Goal: Find specific page/section: Find specific page/section

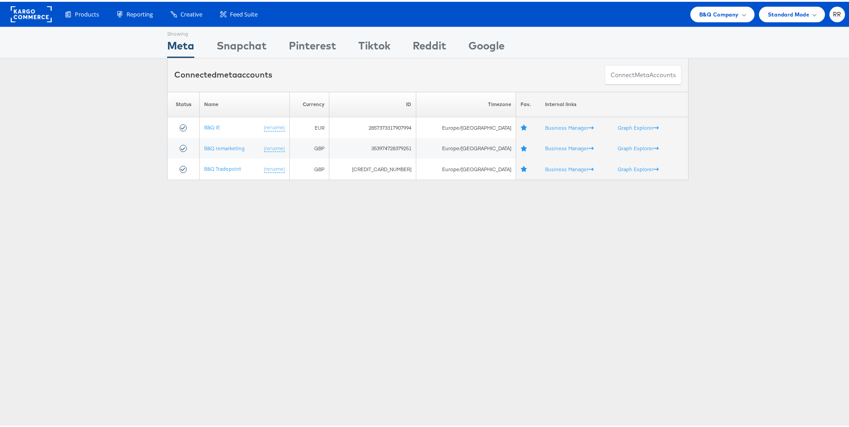
scroll to position [2, 0]
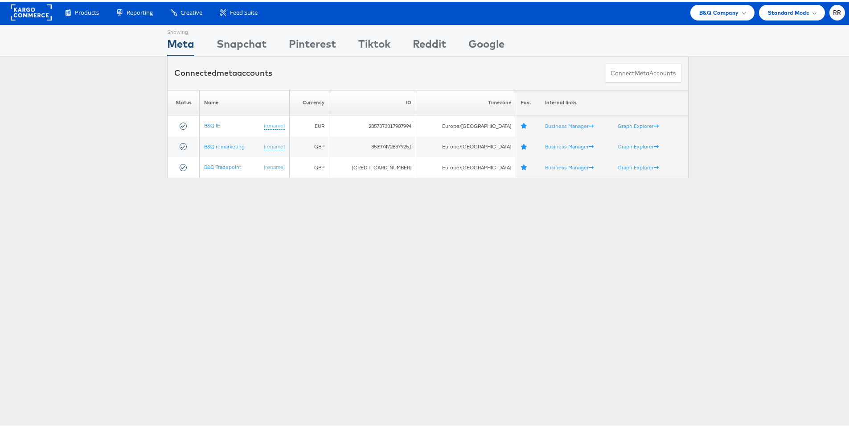
click at [29, 17] on rect at bounding box center [31, 11] width 41 height 16
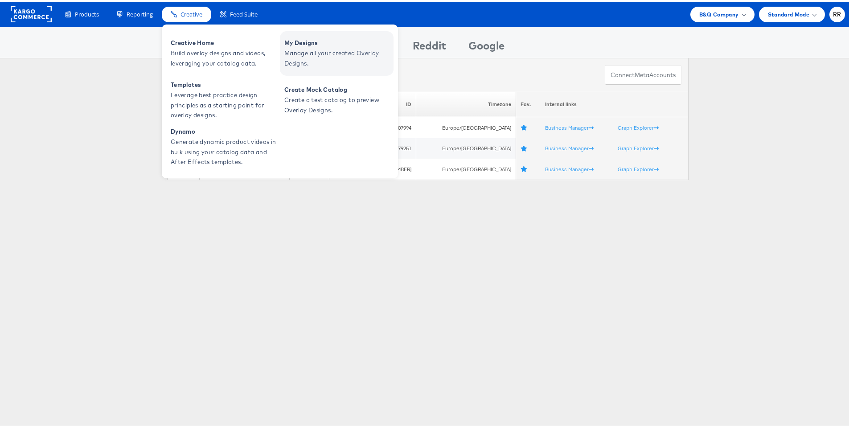
click at [319, 46] on span "Manage all your created Overlay Designs." at bounding box center [337, 56] width 107 height 21
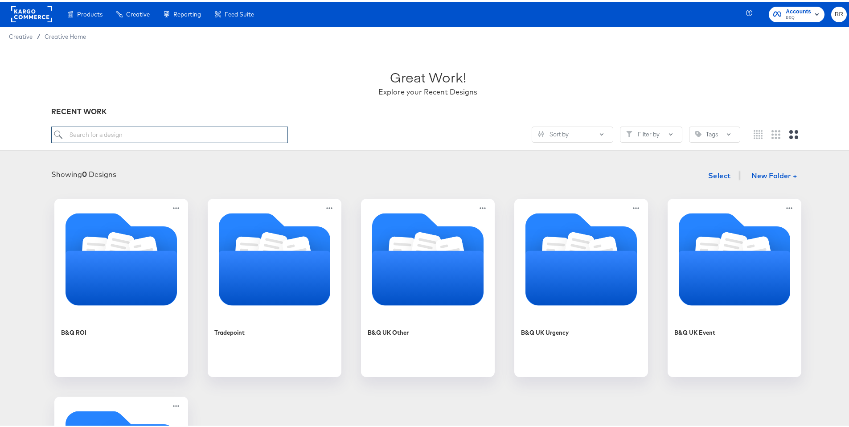
click at [175, 135] on input "search" at bounding box center [169, 133] width 237 height 16
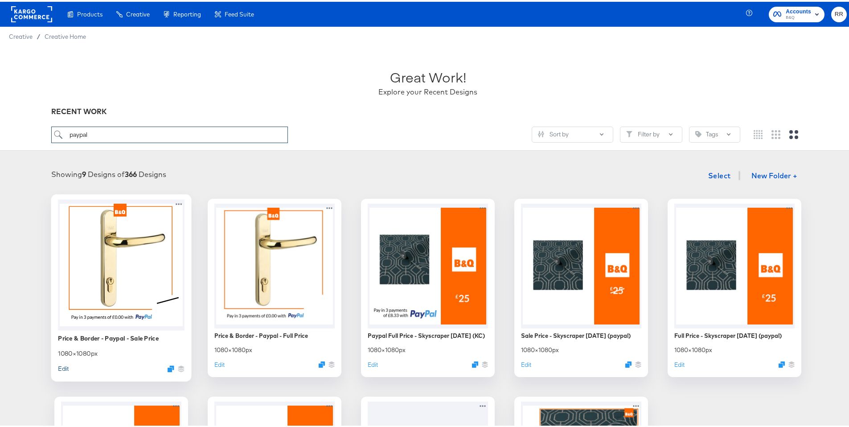
type input "paypal"
click at [62, 367] on button "Edit" at bounding box center [63, 367] width 11 height 8
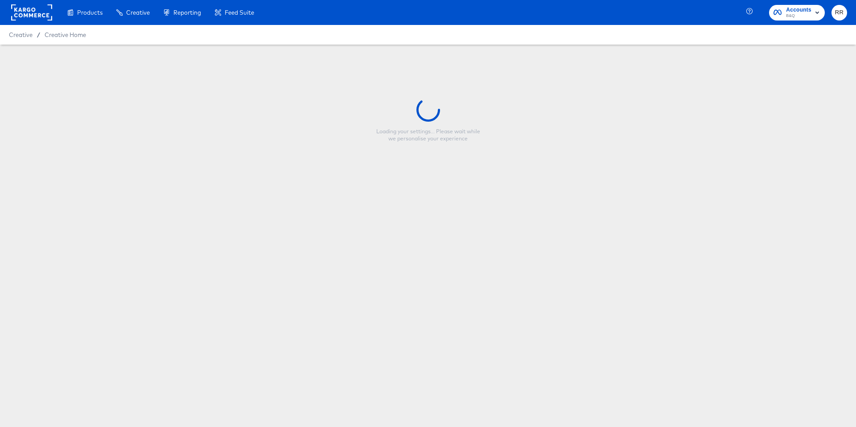
type input "Price & Border - Paypal - Sale Price"
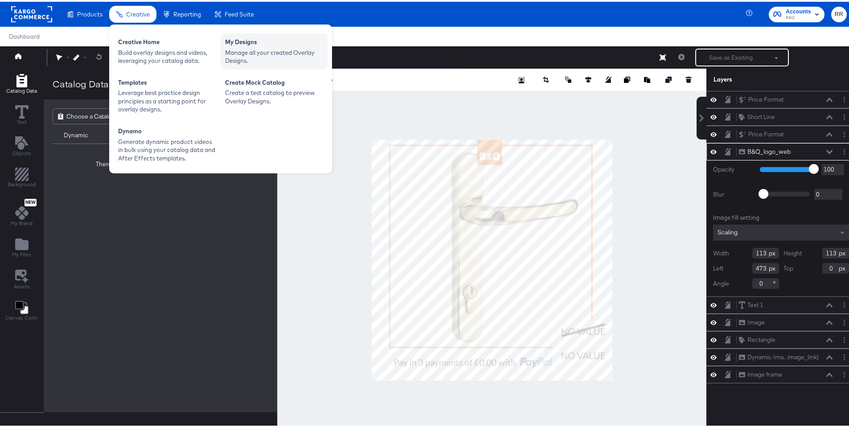
click at [238, 41] on div "My Designs" at bounding box center [274, 41] width 98 height 11
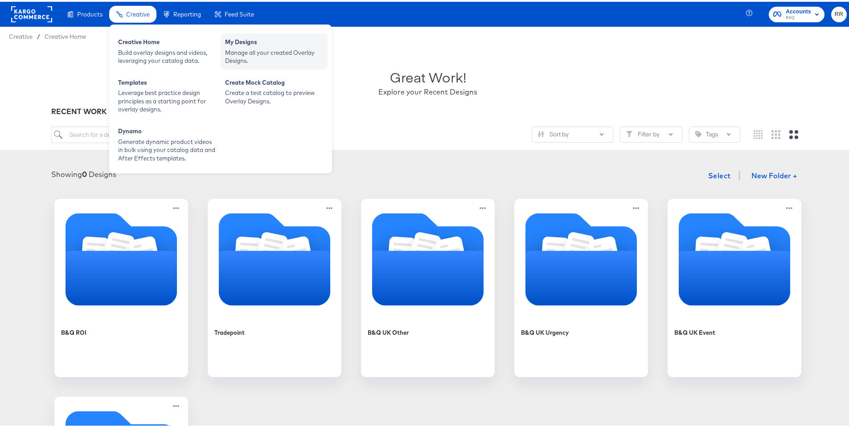
click at [244, 39] on div "My Designs" at bounding box center [274, 41] width 98 height 11
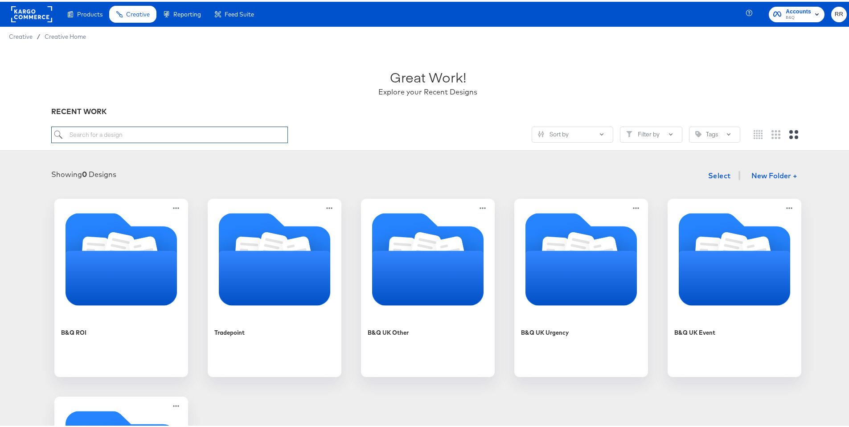
click at [218, 136] on input "search" at bounding box center [169, 133] width 237 height 16
type input "deliv"
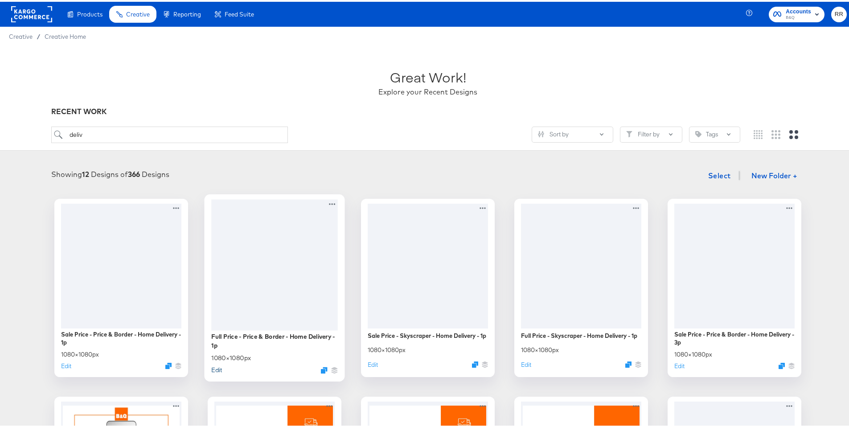
click at [213, 371] on button "Edit" at bounding box center [216, 368] width 11 height 8
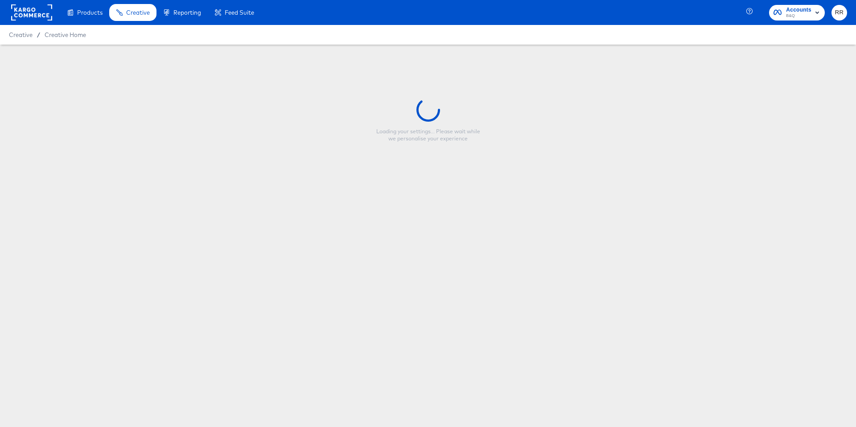
type input "Full Price - Price & Border - Home Delivery - 1p"
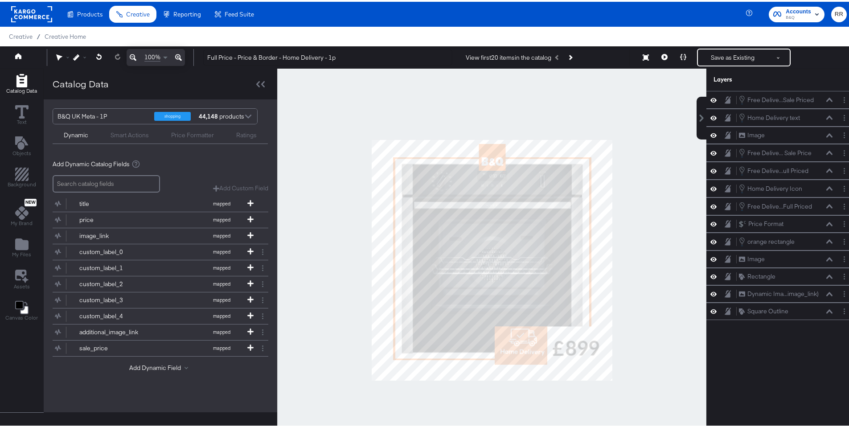
click at [626, 338] on div at bounding box center [491, 258] width 429 height 383
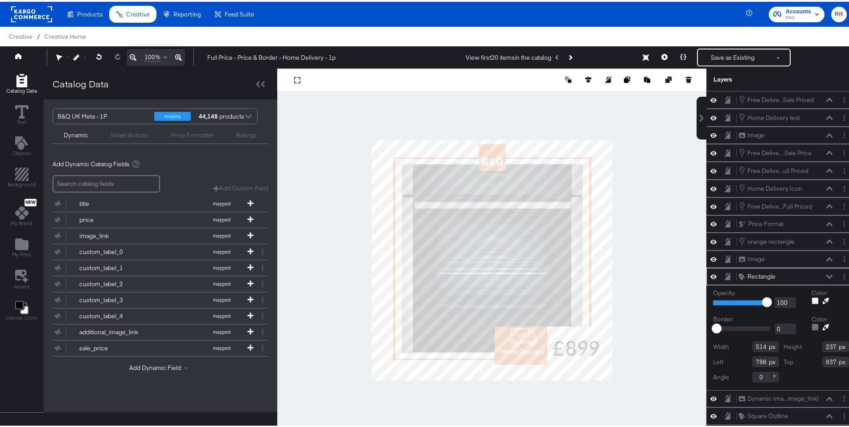
click at [678, 335] on div at bounding box center [491, 258] width 429 height 383
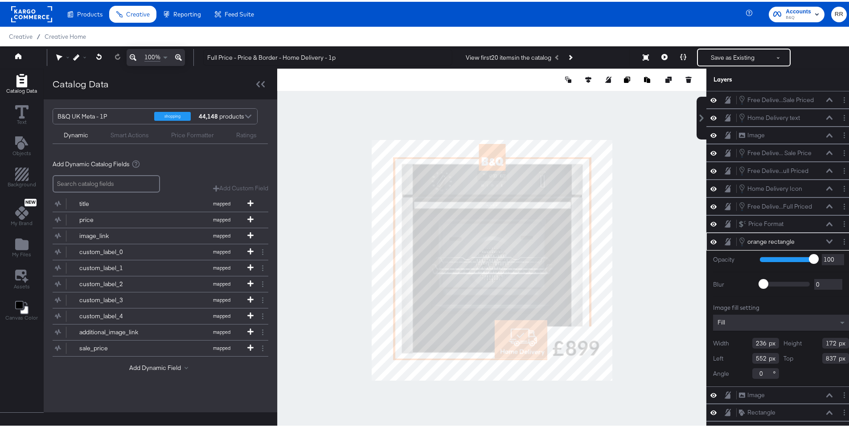
type input "809"
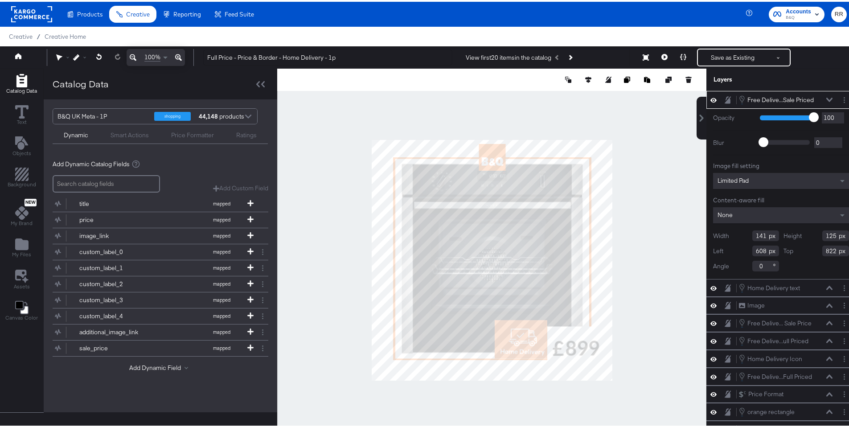
type input "816"
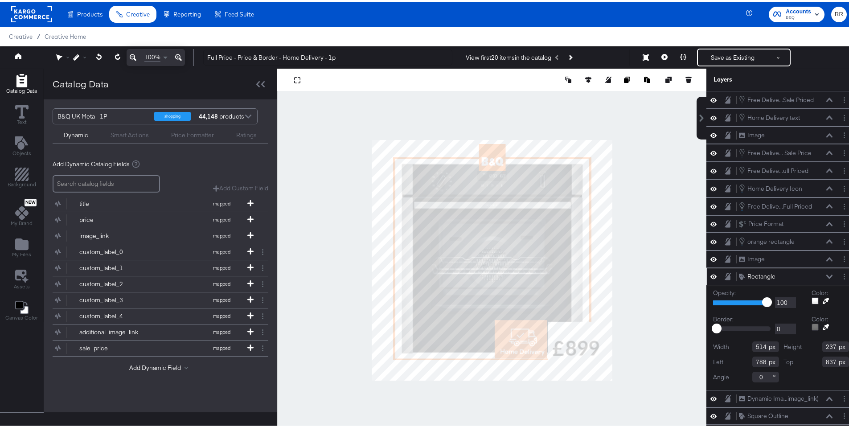
type input "790"
type input "816"
click at [676, 308] on div at bounding box center [491, 258] width 429 height 383
type input "787"
type input "810"
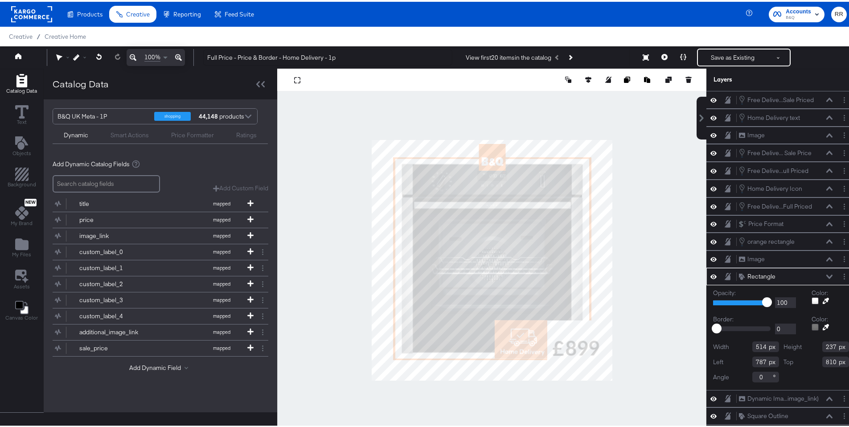
click at [647, 317] on div at bounding box center [491, 258] width 429 height 383
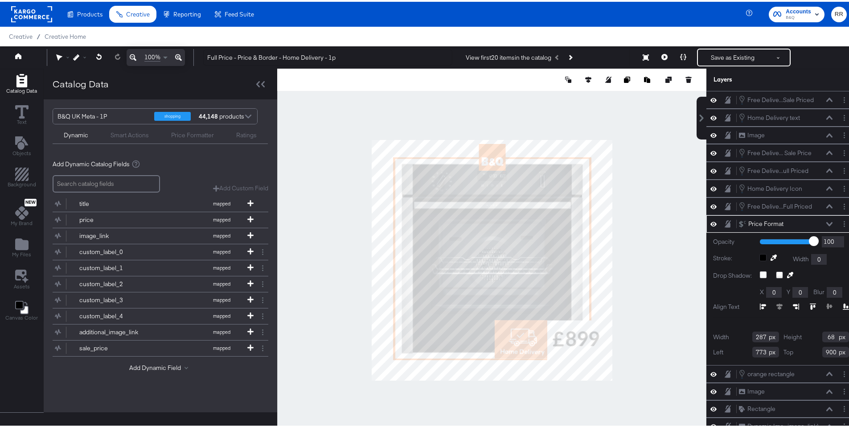
type input "858"
click at [646, 336] on div at bounding box center [491, 258] width 429 height 383
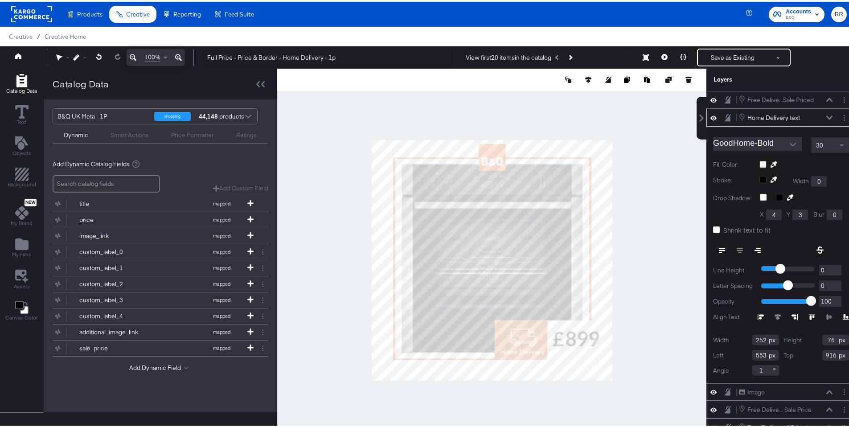
type input "917"
click at [557, 400] on div at bounding box center [491, 258] width 429 height 383
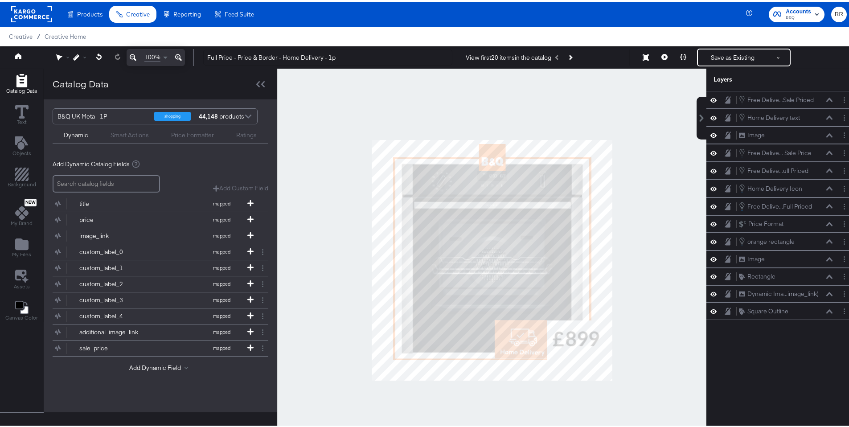
click at [632, 262] on div at bounding box center [491, 258] width 429 height 383
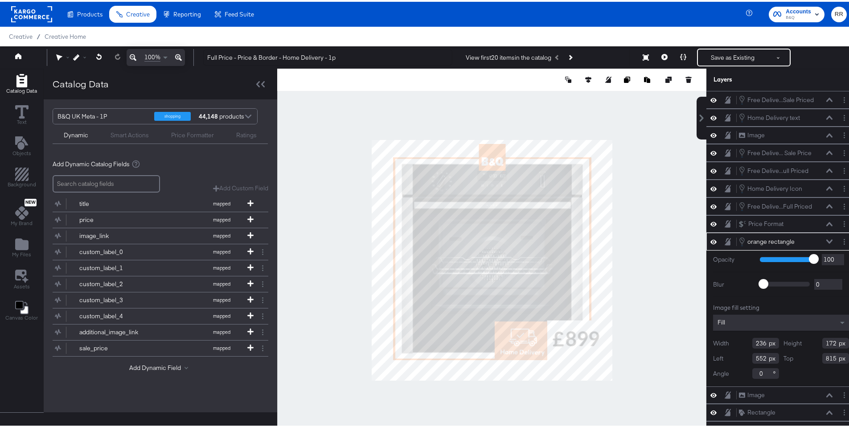
type input "814"
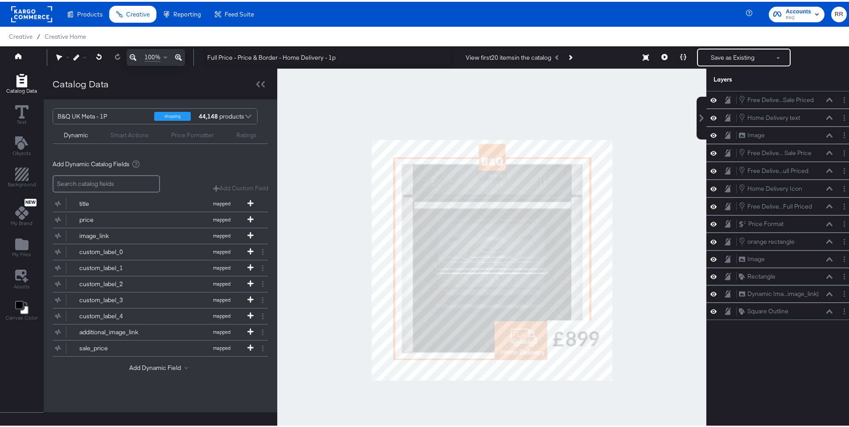
click at [652, 354] on div at bounding box center [491, 258] width 429 height 383
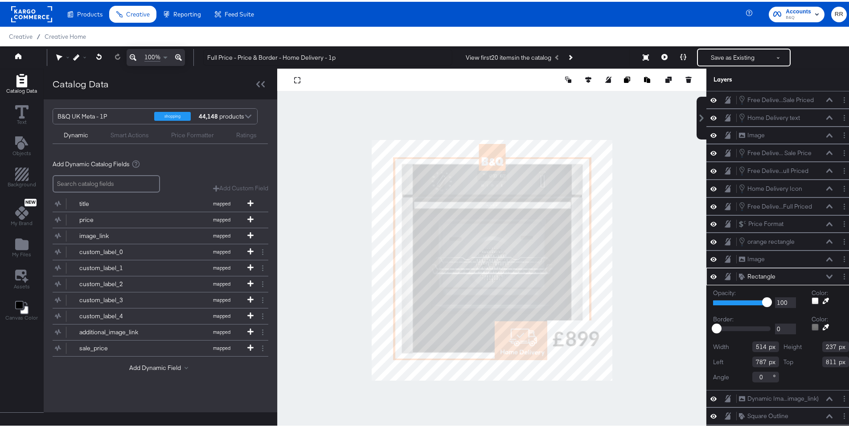
type input "812"
click at [636, 321] on div at bounding box center [491, 258] width 429 height 383
type input "813"
click at [635, 301] on div at bounding box center [491, 258] width 429 height 383
type input "814"
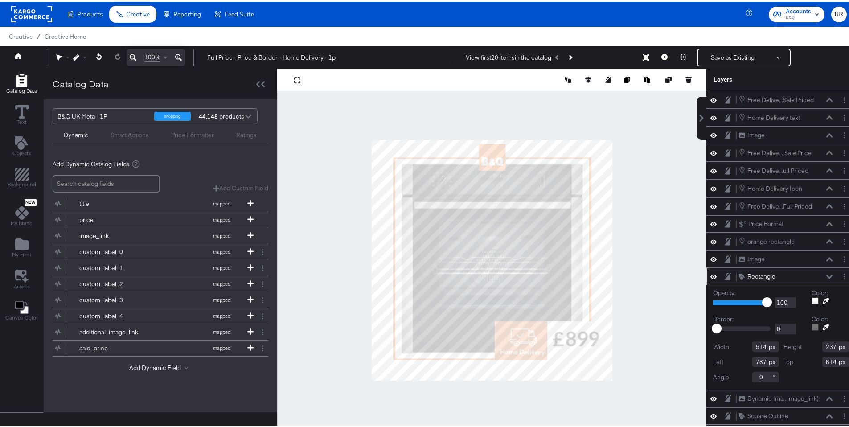
click at [621, 306] on div at bounding box center [491, 258] width 429 height 383
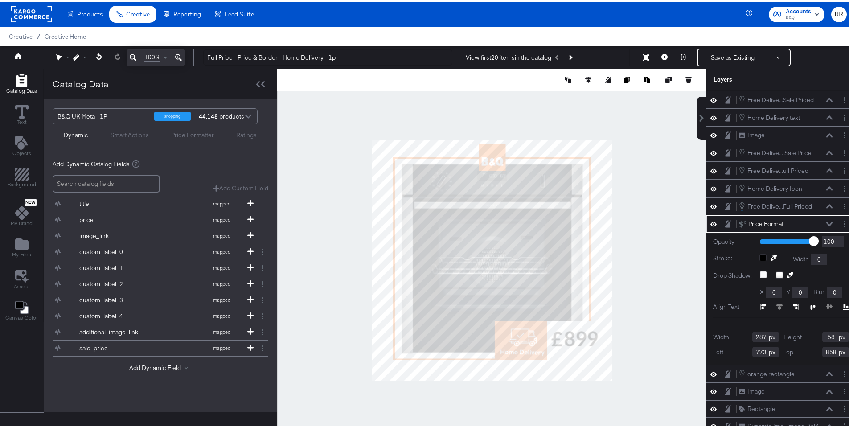
type input "767"
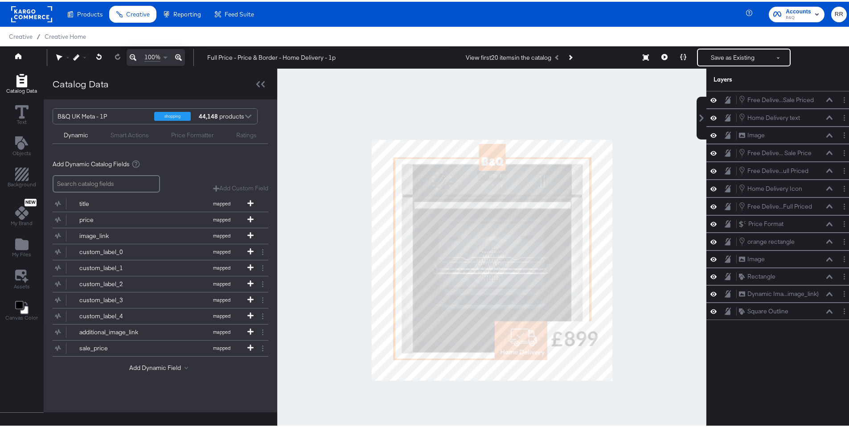
click at [635, 327] on div at bounding box center [491, 258] width 429 height 383
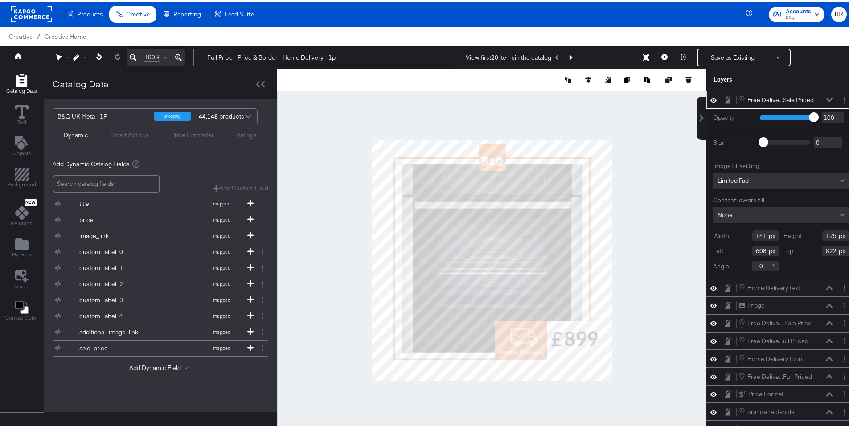
click at [827, 96] on icon at bounding box center [830, 98] width 6 height 4
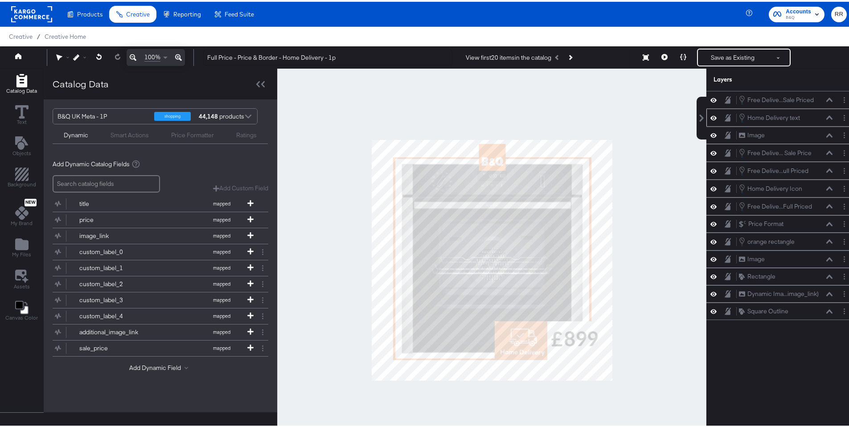
click at [823, 119] on div "Home Delivery text Home Delivery text" at bounding box center [786, 116] width 95 height 10
click at [827, 117] on icon at bounding box center [830, 116] width 6 height 4
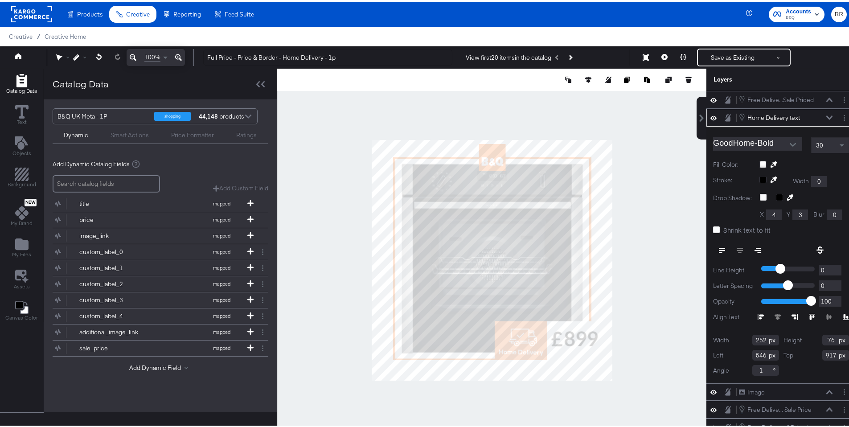
type input "545"
type input "919"
type input "547"
type input "920"
click at [827, 116] on icon at bounding box center [830, 116] width 6 height 4
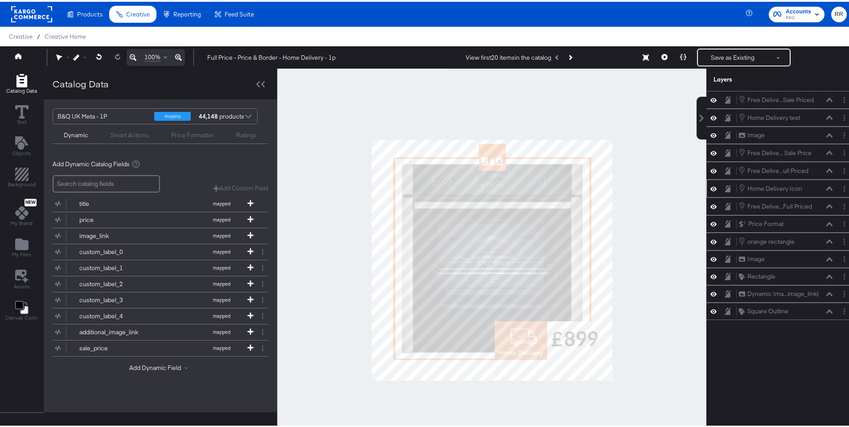
click at [827, 187] on icon at bounding box center [830, 187] width 6 height 4
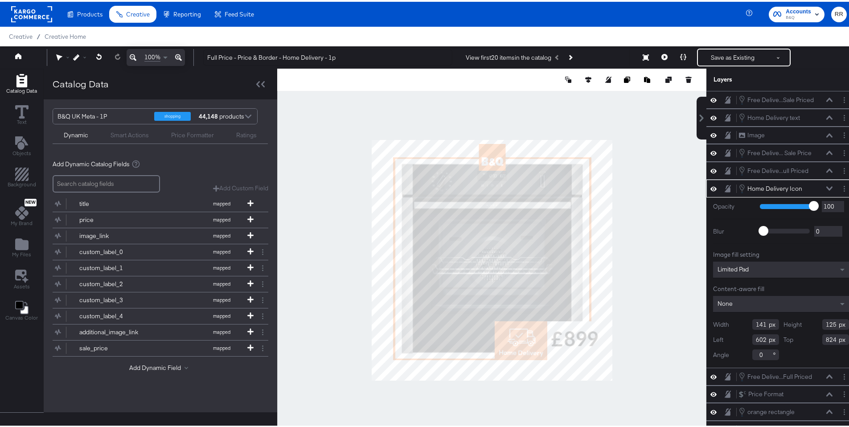
type input "601"
click at [667, 273] on div at bounding box center [491, 258] width 429 height 383
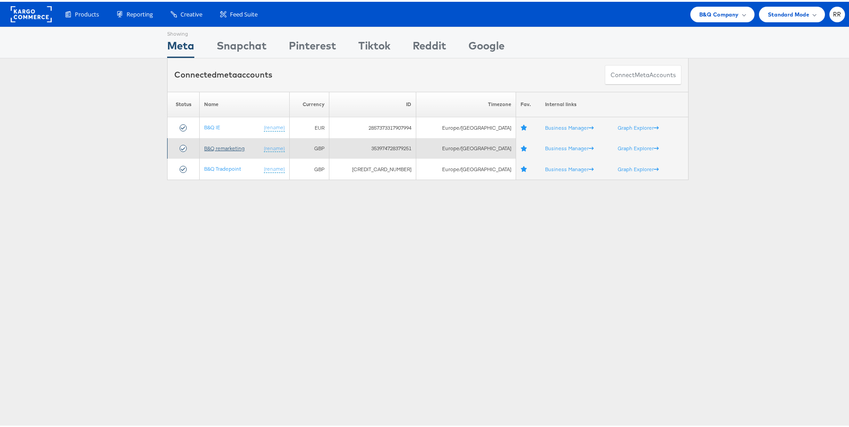
click at [217, 147] on link "B&Q remarketing" at bounding box center [224, 146] width 41 height 7
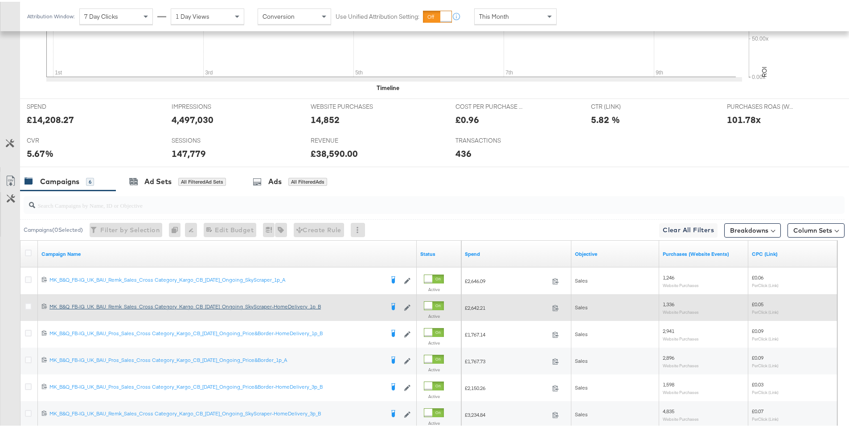
scroll to position [410, 0]
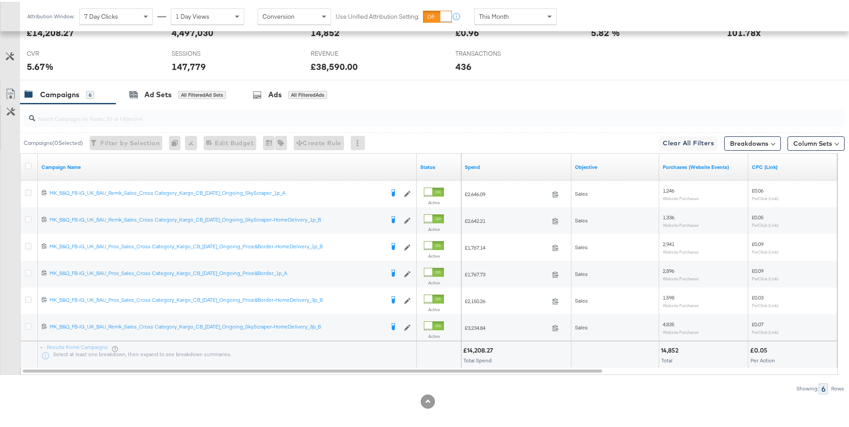
click at [141, 115] on input "search" at bounding box center [402, 112] width 734 height 17
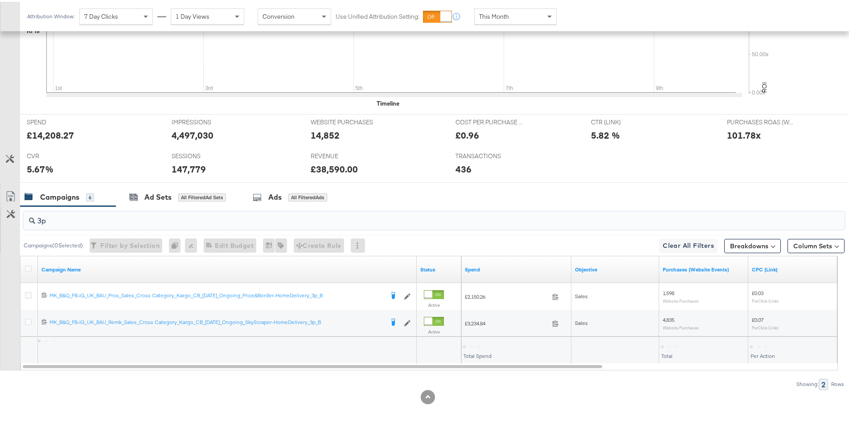
scroll to position [308, 0]
type input "3p"
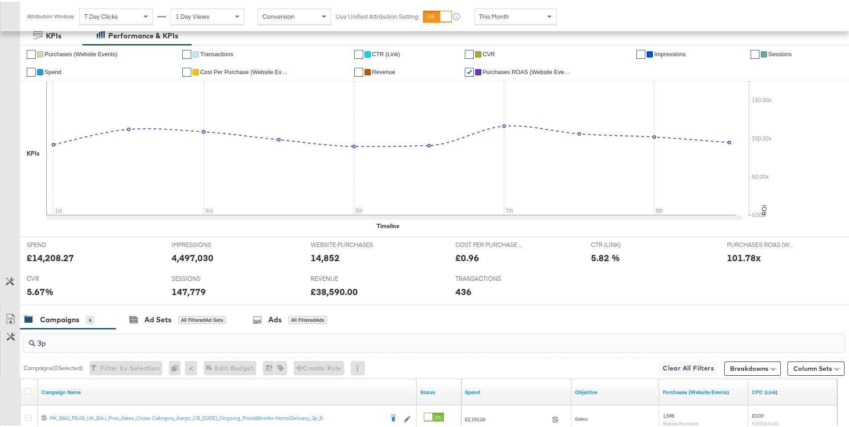
scroll to position [0, 0]
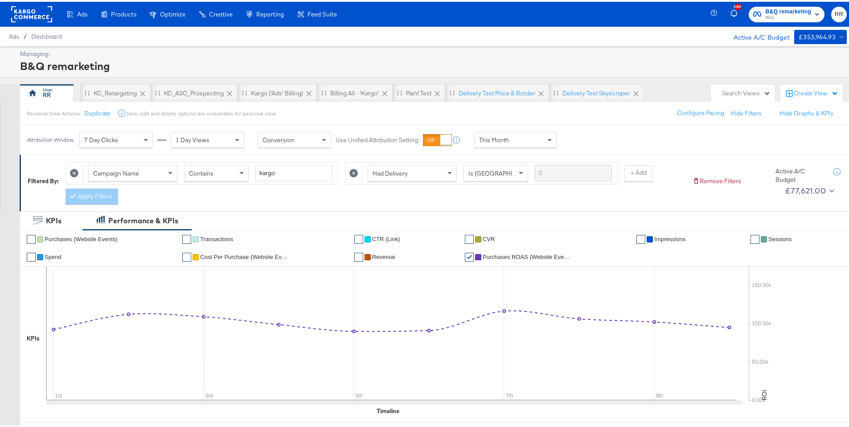
click at [25, 11] on rect at bounding box center [31, 12] width 41 height 16
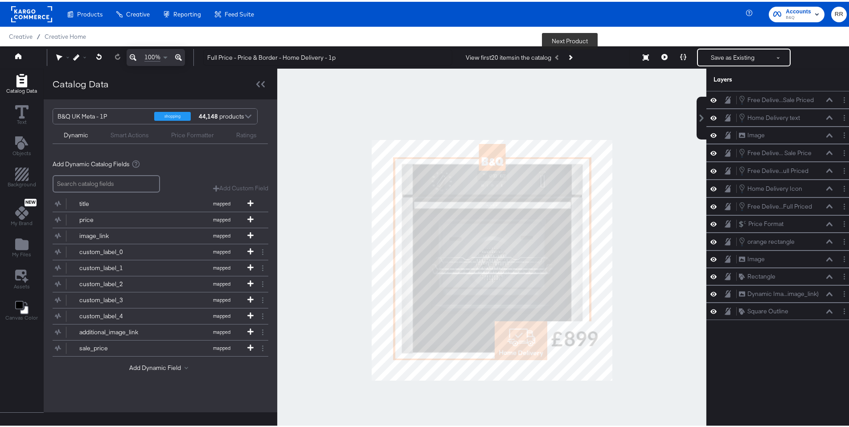
click at [572, 56] on button "Next Product" at bounding box center [570, 56] width 12 height 16
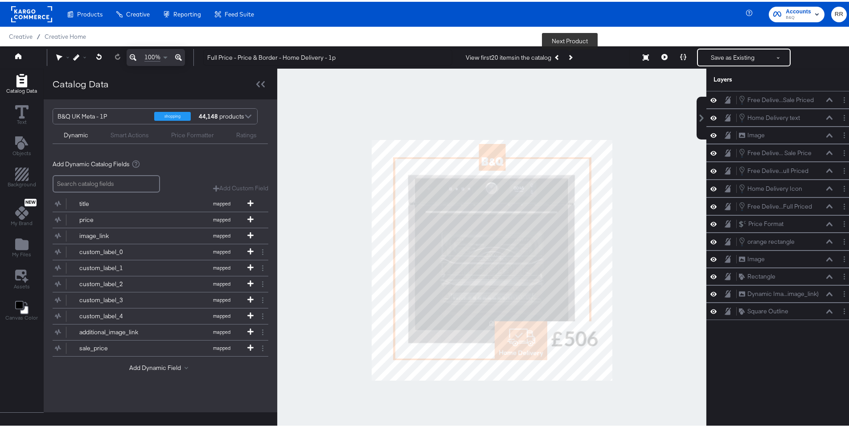
click at [572, 56] on button "Next Product" at bounding box center [570, 56] width 12 height 16
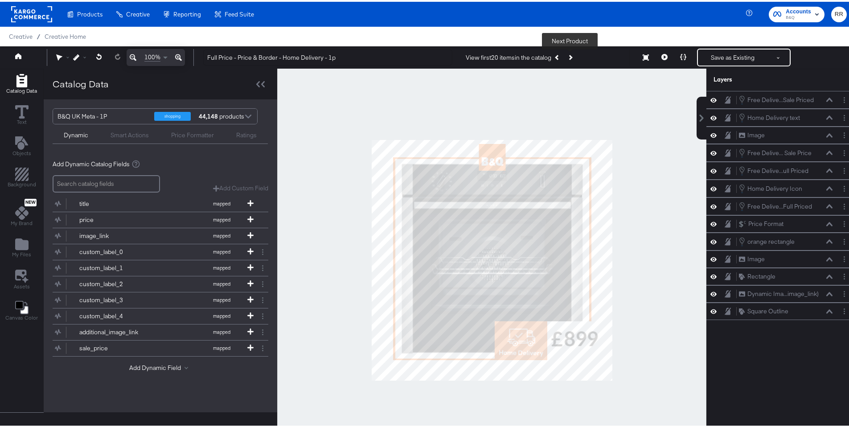
click at [572, 56] on button "Next Product" at bounding box center [570, 56] width 12 height 16
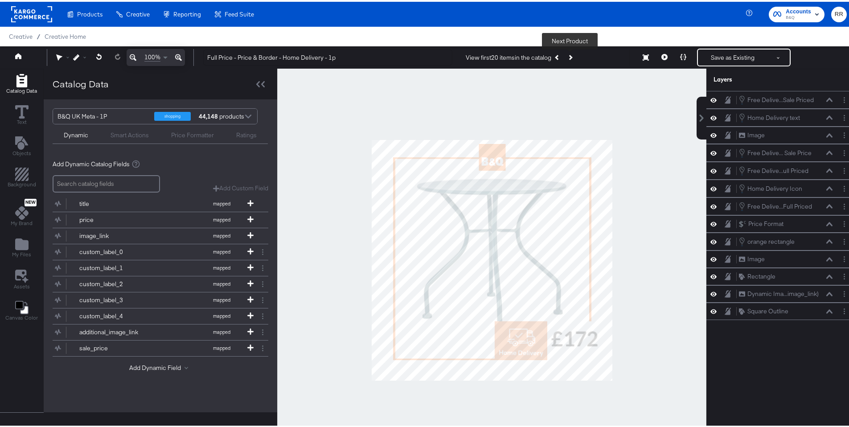
click at [572, 56] on button "Next Product" at bounding box center [570, 56] width 12 height 16
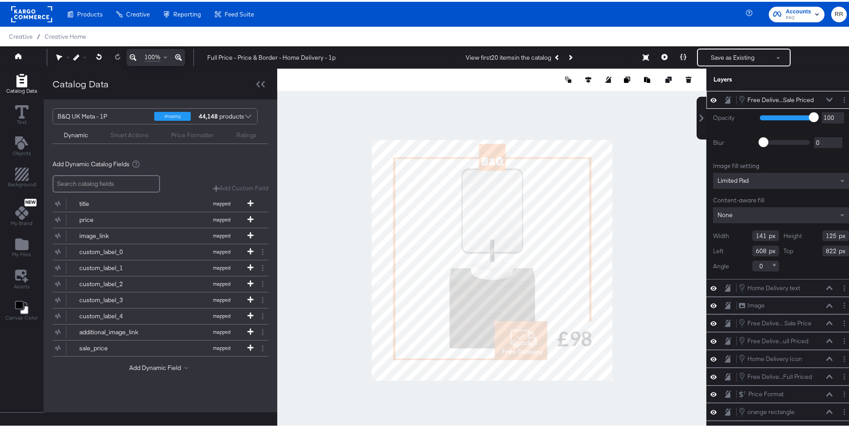
type input "602"
type input "820"
click at [616, 333] on div at bounding box center [491, 258] width 429 height 383
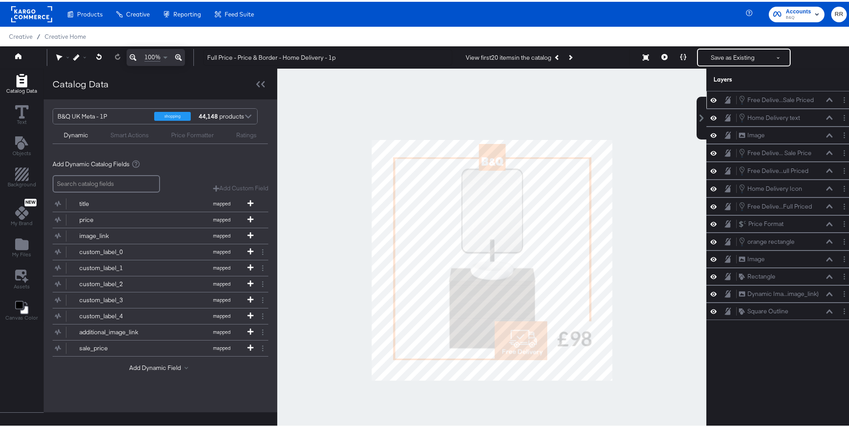
click at [825, 101] on div "Free Delive...Sale Priced Free Delivery only Icon >75 Sale Priced" at bounding box center [786, 98] width 95 height 10
click at [827, 100] on icon at bounding box center [830, 98] width 6 height 4
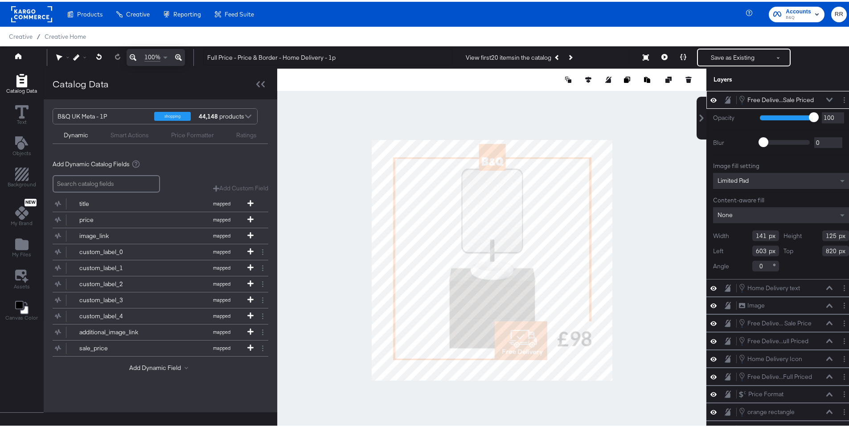
type input "604"
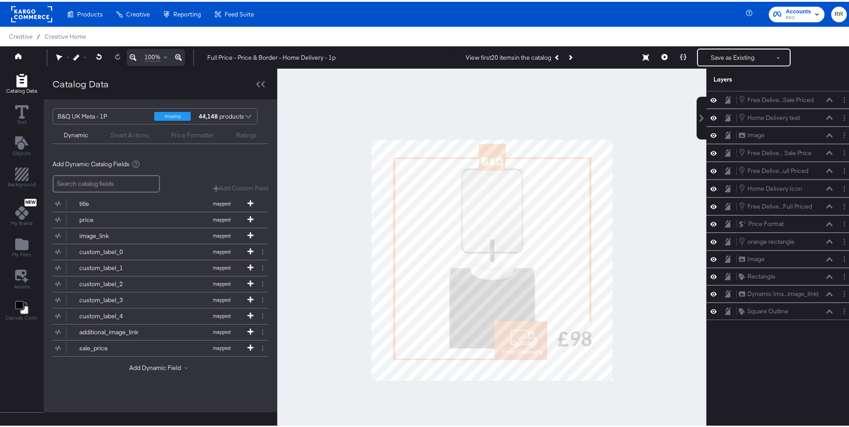
click at [638, 364] on div at bounding box center [491, 258] width 429 height 383
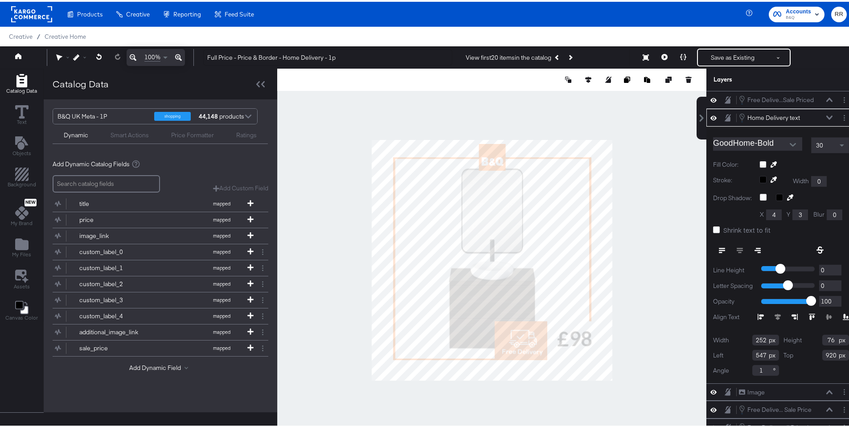
type input "548"
click at [815, 119] on div "Home Delivery text Home Delivery text" at bounding box center [786, 116] width 95 height 10
click at [827, 117] on icon at bounding box center [830, 116] width 6 height 4
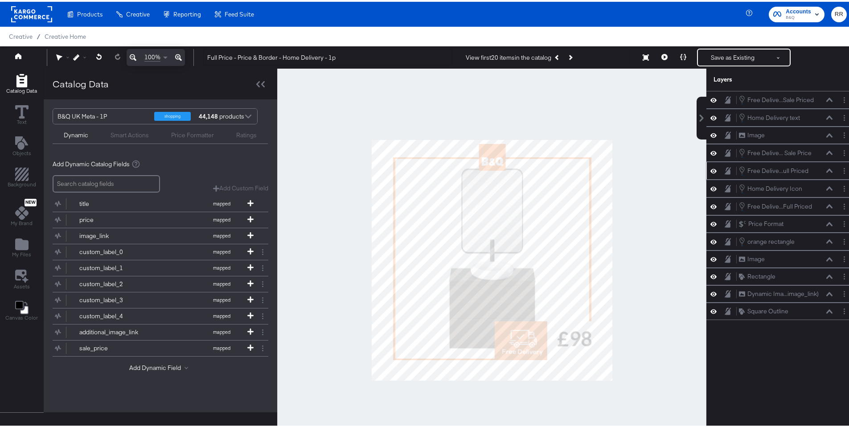
click at [825, 173] on div "Free Delive...ull Priced Free Delivery > 75 Full Priced" at bounding box center [786, 169] width 95 height 10
click at [825, 172] on div "Free Delive...ull Priced Free Delivery > 75 Full Priced" at bounding box center [786, 169] width 95 height 10
click at [827, 169] on icon at bounding box center [830, 169] width 6 height 4
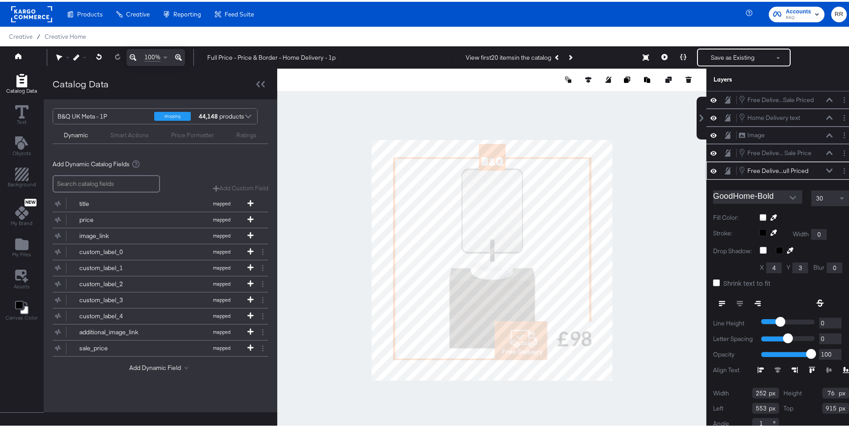
scroll to position [5, 0]
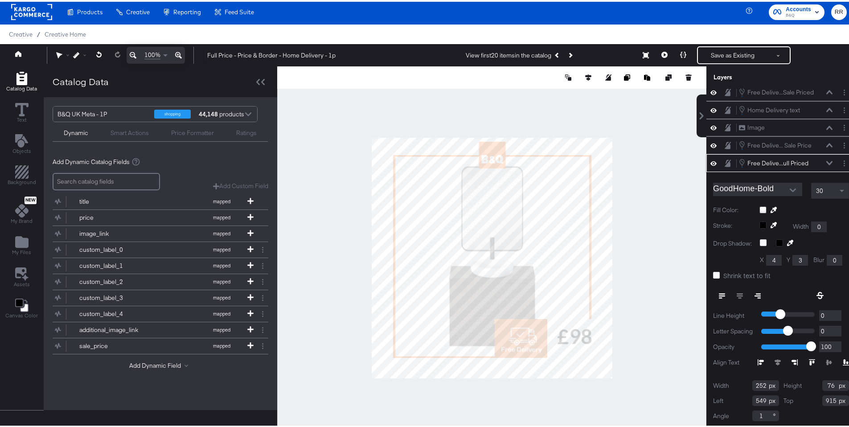
type input "548"
click at [827, 163] on icon at bounding box center [830, 161] width 6 height 4
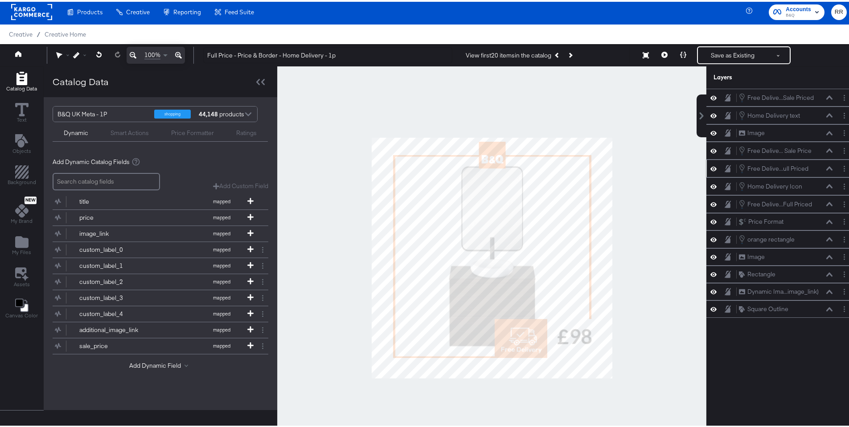
scroll to position [0, 0]
click at [556, 54] on icon "Previous Product" at bounding box center [557, 53] width 5 height 5
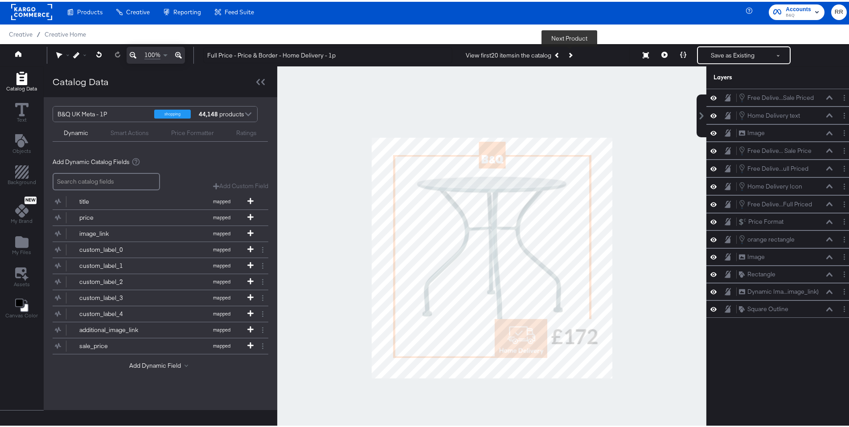
click at [571, 53] on icon "Next Product" at bounding box center [570, 53] width 5 height 5
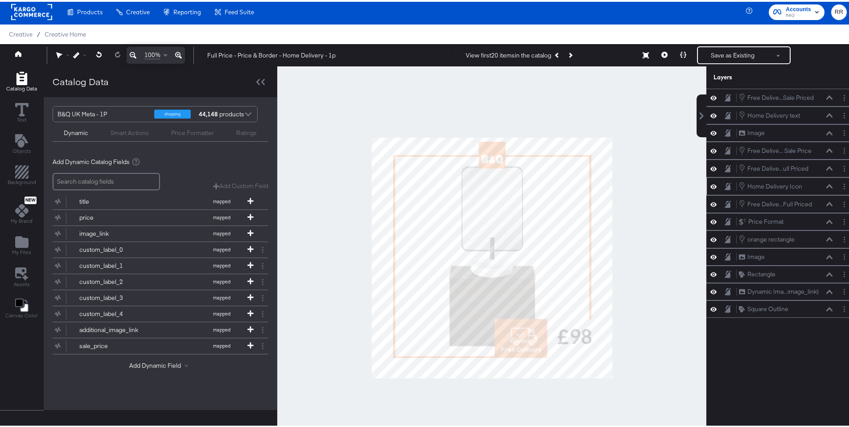
click at [827, 186] on icon at bounding box center [830, 184] width 6 height 4
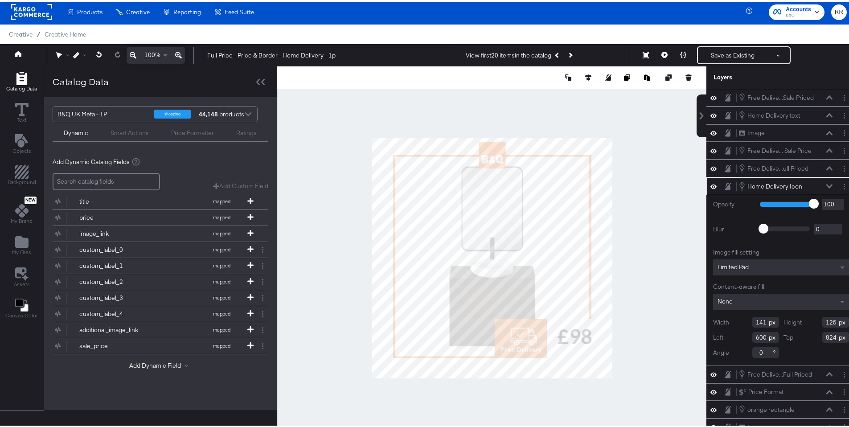
type input "599"
click at [811, 185] on div "Home Delivery Icon Home Delivery Icon" at bounding box center [786, 185] width 95 height 10
click at [827, 185] on icon at bounding box center [830, 184] width 6 height 4
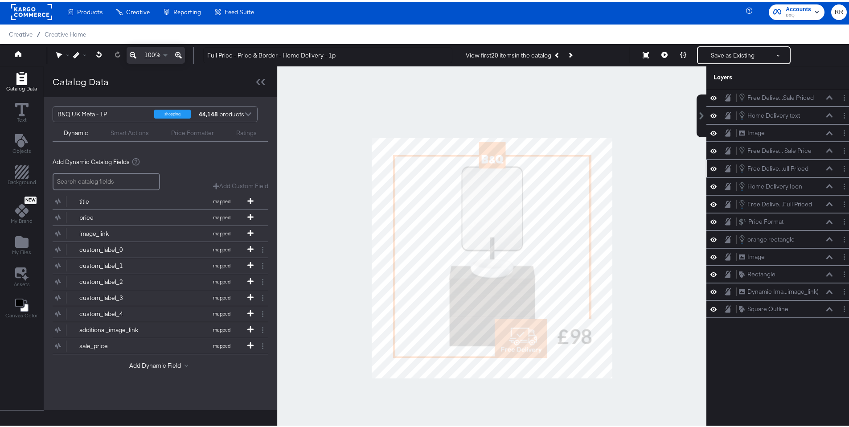
click at [827, 168] on icon at bounding box center [830, 167] width 6 height 4
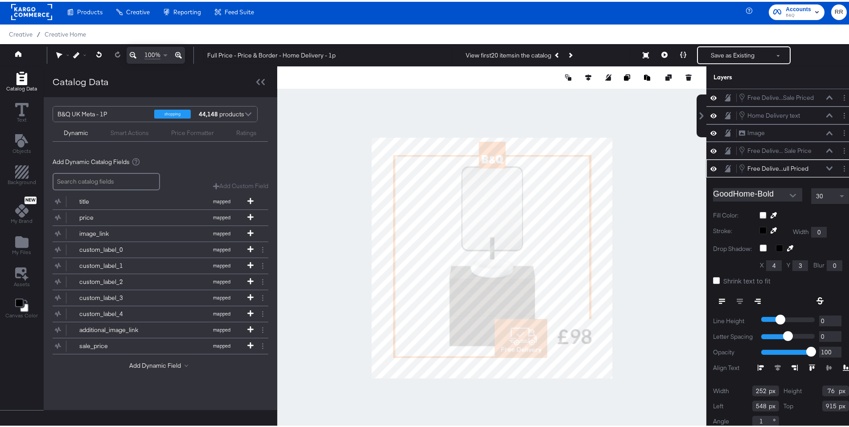
scroll to position [5, 0]
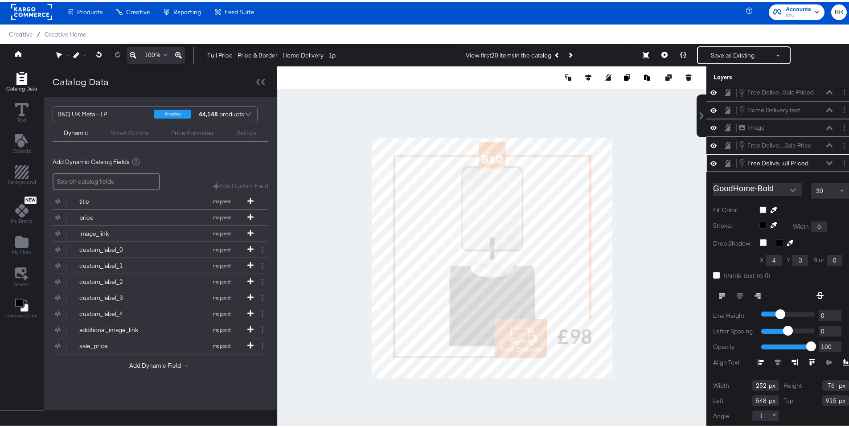
click at [824, 168] on div "Free Delive...ull Priced Free Delivery > 75 Full Priced" at bounding box center [781, 161] width 149 height 18
click at [827, 144] on icon at bounding box center [830, 143] width 6 height 4
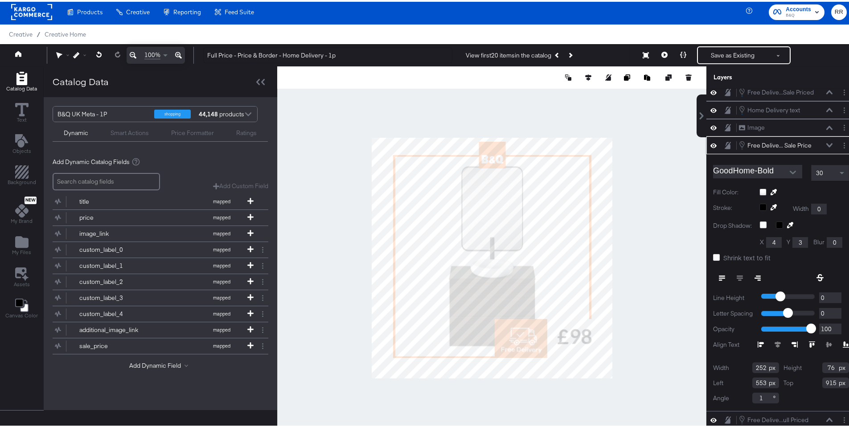
click at [827, 144] on icon at bounding box center [830, 143] width 6 height 4
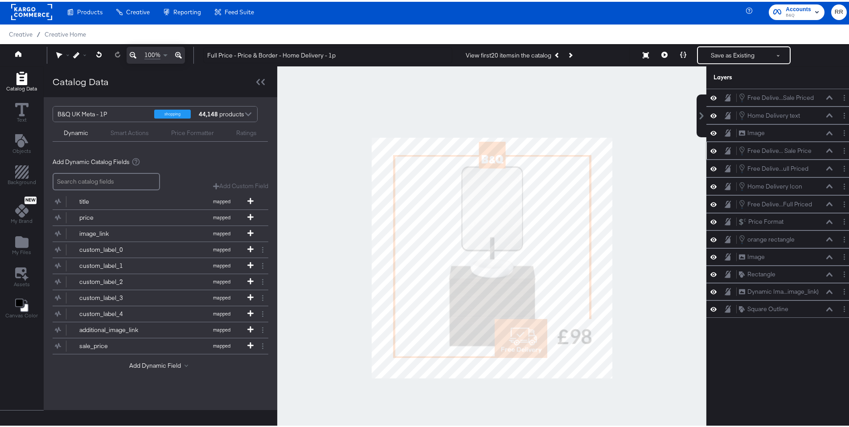
scroll to position [0, 0]
click at [827, 130] on icon at bounding box center [830, 131] width 6 height 4
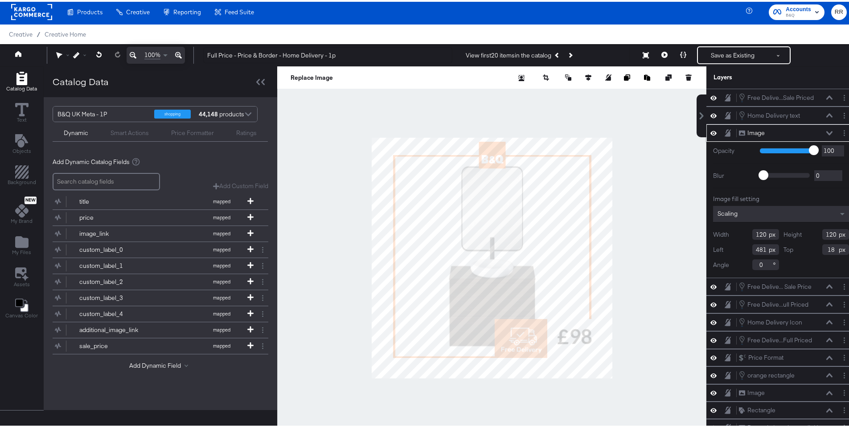
click at [827, 132] on icon at bounding box center [830, 131] width 6 height 4
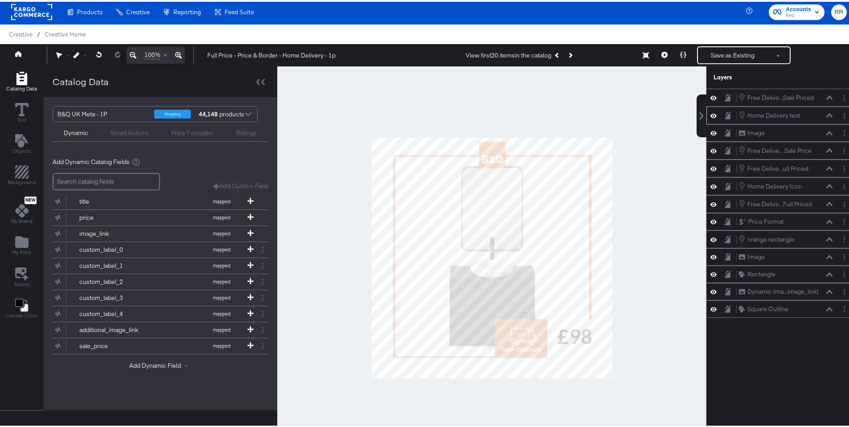
click at [827, 112] on icon at bounding box center [830, 113] width 6 height 4
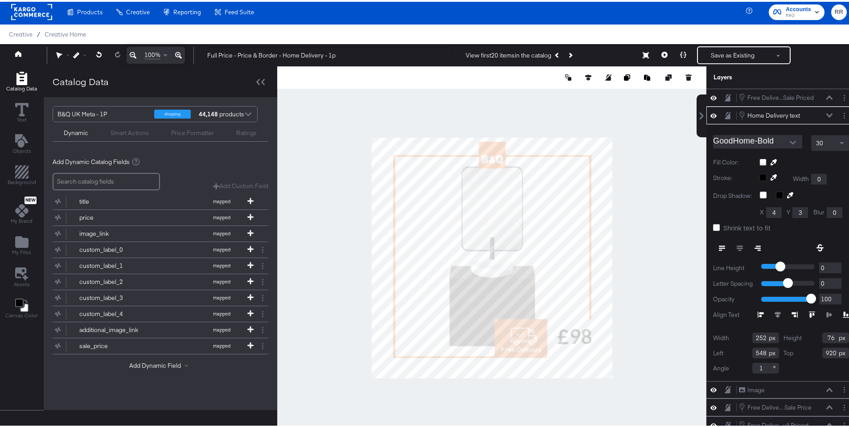
click at [823, 112] on div "Home Delivery text Home Delivery text" at bounding box center [788, 114] width 99 height 10
click at [827, 113] on icon at bounding box center [830, 113] width 6 height 4
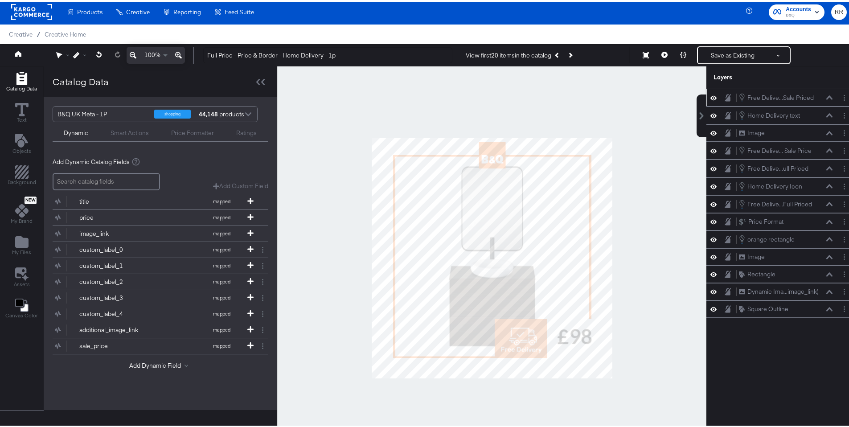
click at [827, 96] on icon at bounding box center [830, 96] width 6 height 4
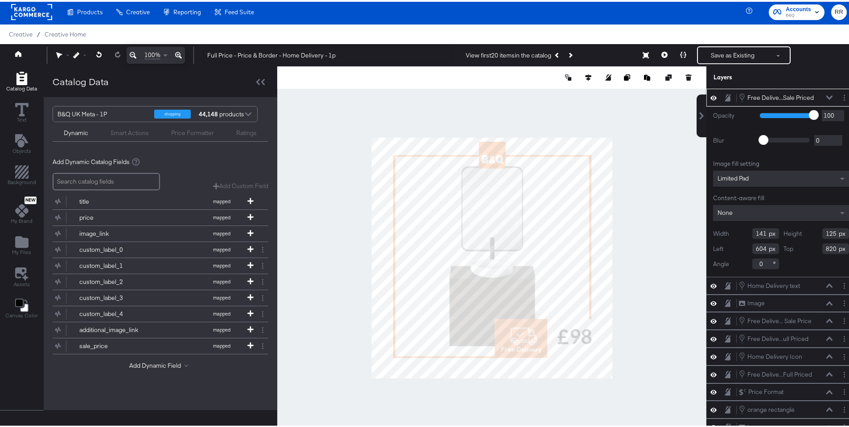
type input "603"
click at [827, 97] on icon at bounding box center [830, 96] width 6 height 4
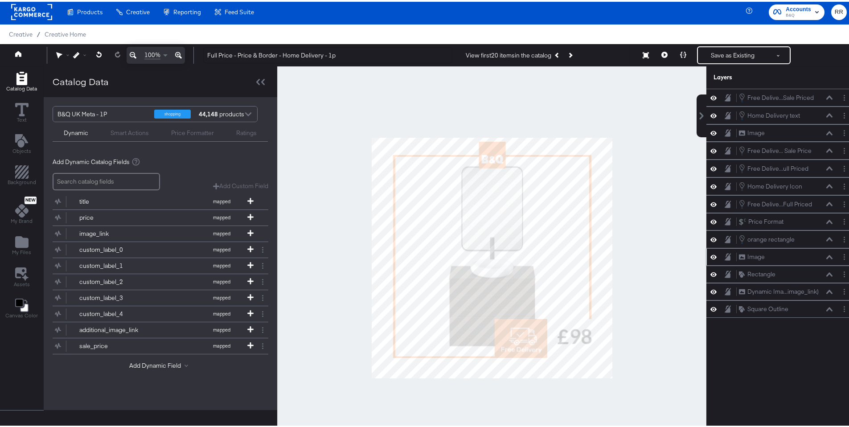
click at [827, 255] on icon at bounding box center [830, 255] width 6 height 4
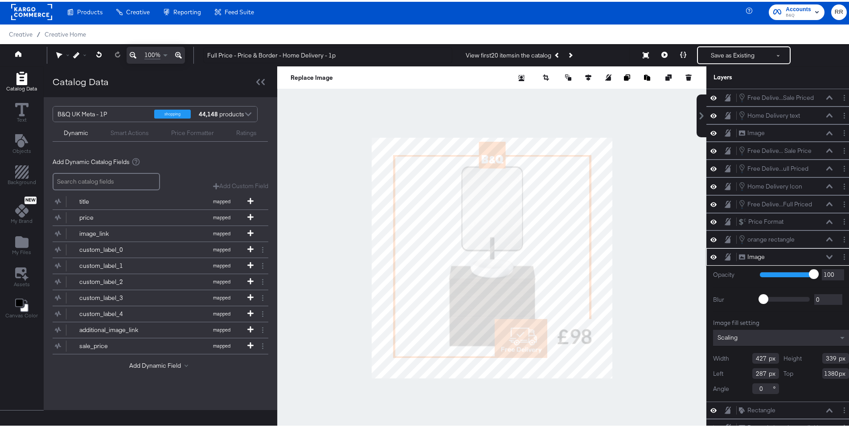
click at [827, 256] on icon at bounding box center [830, 255] width 6 height 4
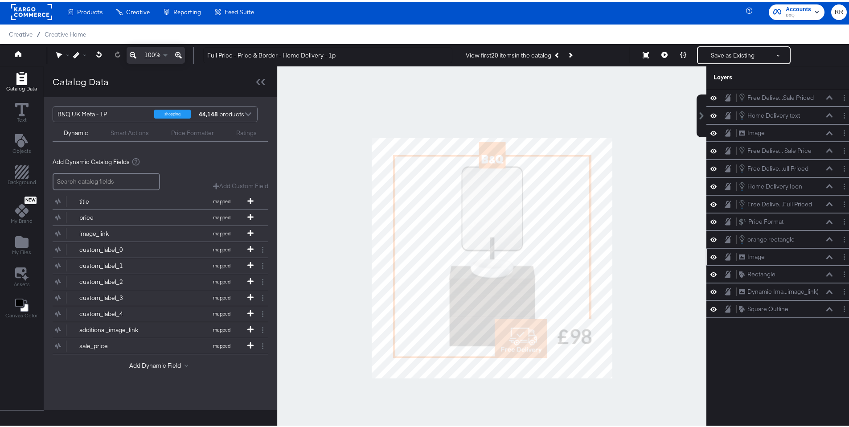
click at [827, 256] on icon at bounding box center [830, 255] width 6 height 4
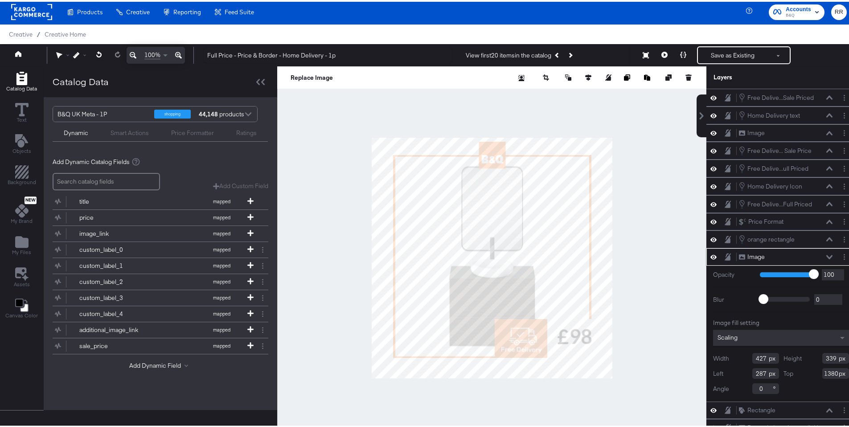
click at [827, 256] on icon at bounding box center [830, 255] width 6 height 4
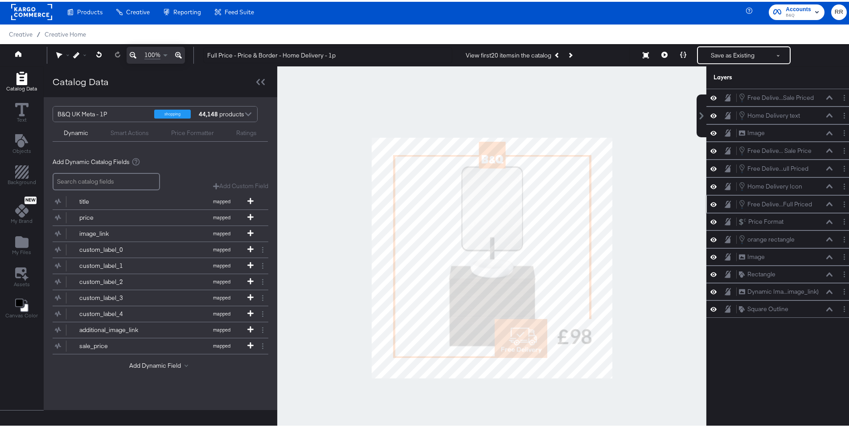
click at [827, 203] on icon at bounding box center [830, 202] width 6 height 4
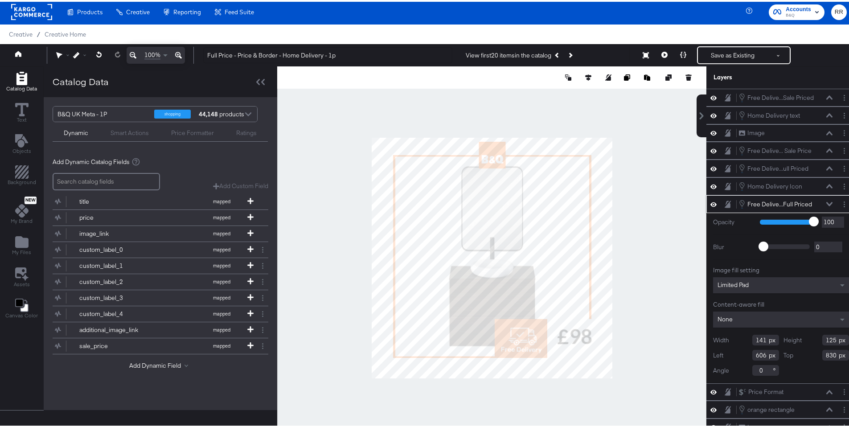
type input "605"
type input "824"
type input "603"
click at [668, 270] on div at bounding box center [491, 256] width 429 height 383
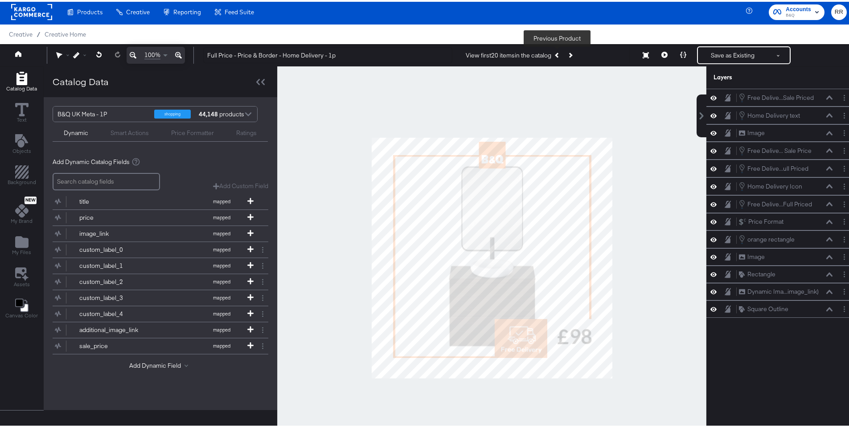
click at [554, 51] on button "Previous Product" at bounding box center [558, 53] width 12 height 16
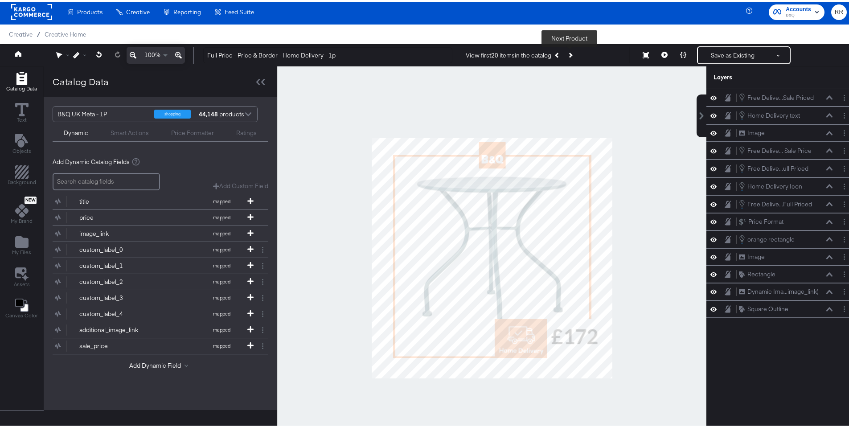
click at [574, 53] on button "Next Product" at bounding box center [570, 53] width 12 height 16
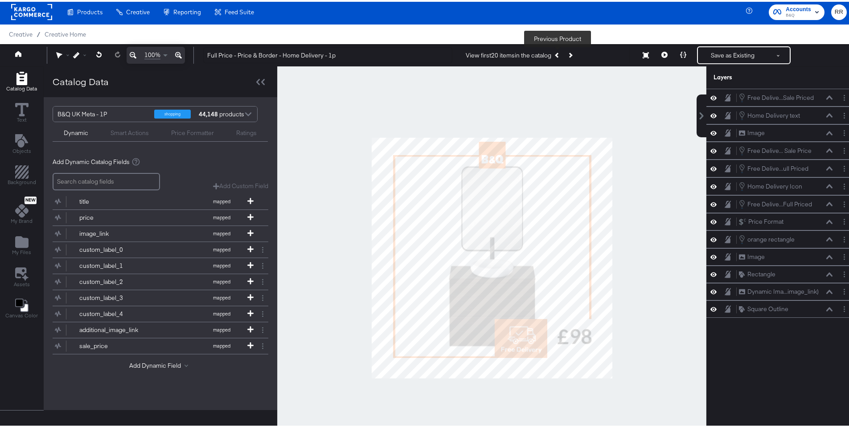
click at [556, 48] on button "Previous Product" at bounding box center [558, 53] width 12 height 16
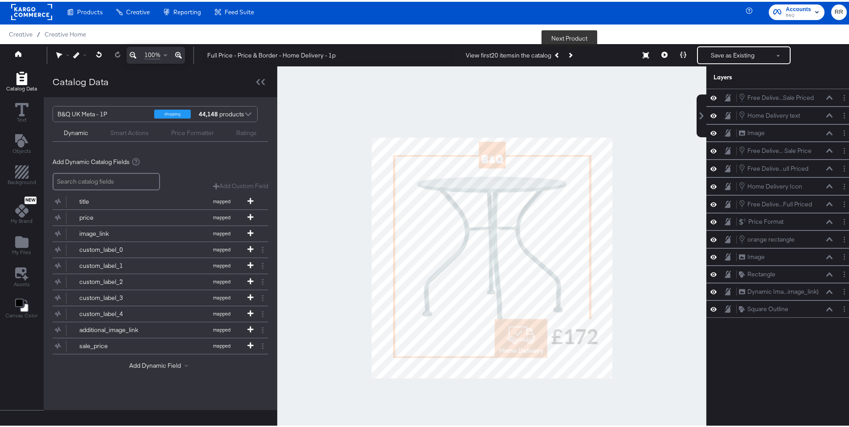
click at [570, 51] on button "Next Product" at bounding box center [570, 53] width 12 height 16
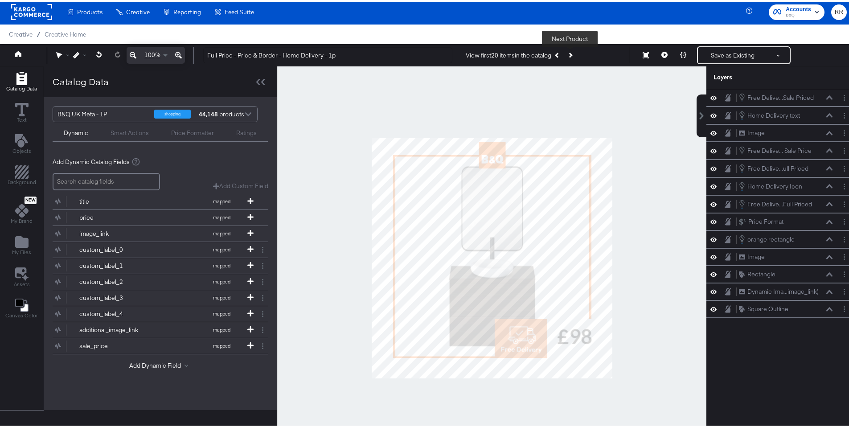
click at [570, 51] on button "Next Product" at bounding box center [570, 53] width 12 height 16
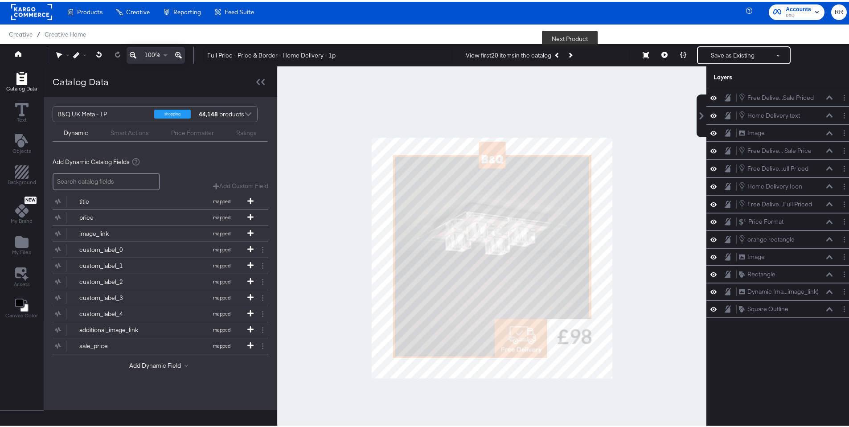
click at [570, 51] on button "Next Product" at bounding box center [570, 53] width 12 height 16
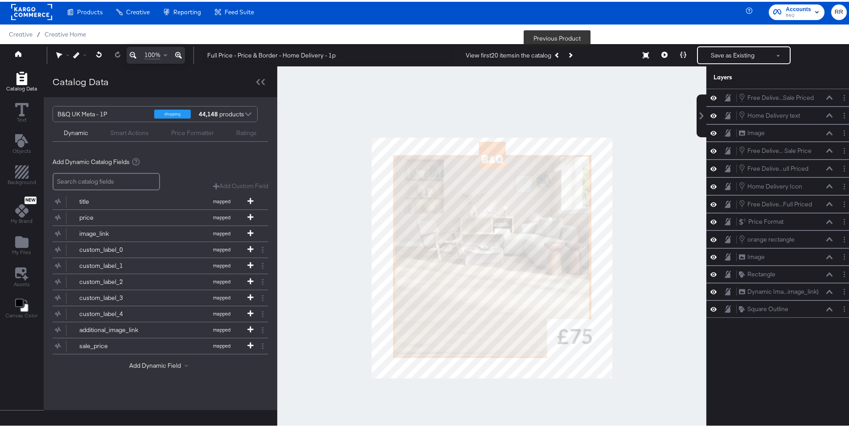
click at [556, 54] on icon "Previous Product" at bounding box center [557, 53] width 5 height 5
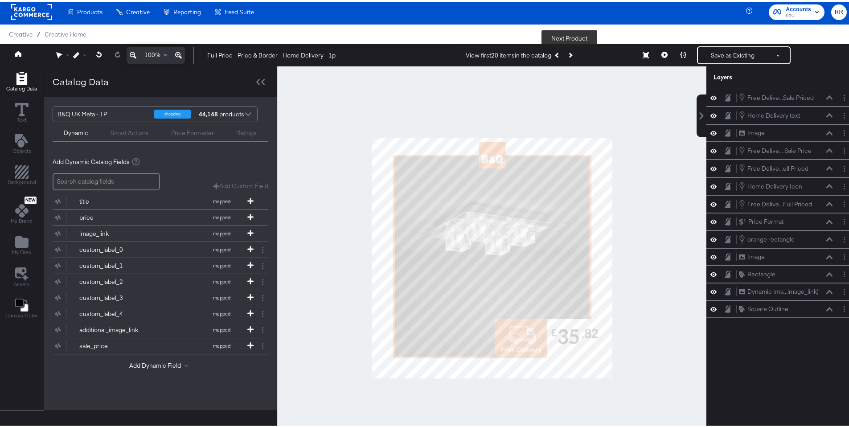
click at [571, 54] on button "Next Product" at bounding box center [570, 53] width 12 height 16
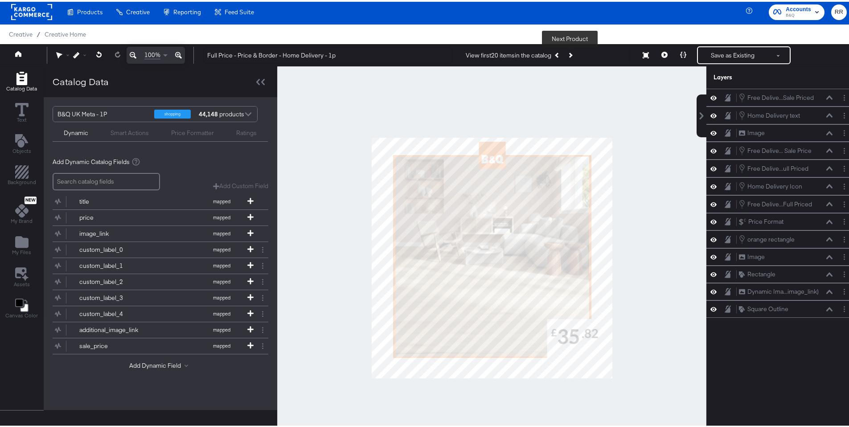
click at [571, 54] on button "Next Product" at bounding box center [570, 53] width 12 height 16
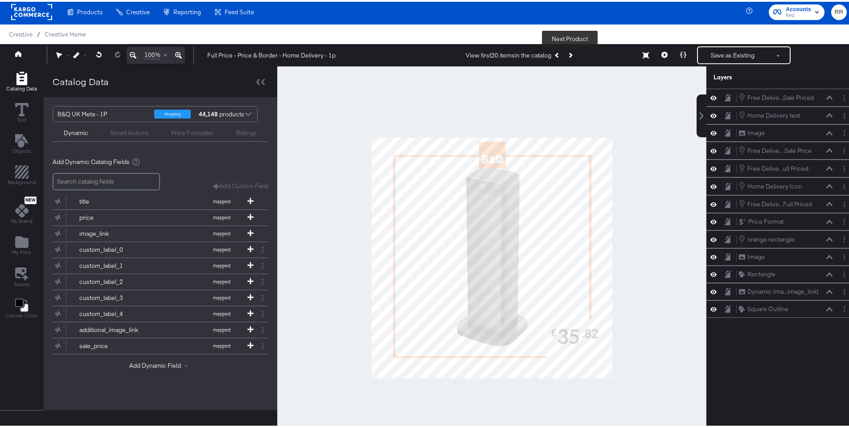
click at [571, 54] on button "Next Product" at bounding box center [570, 53] width 12 height 16
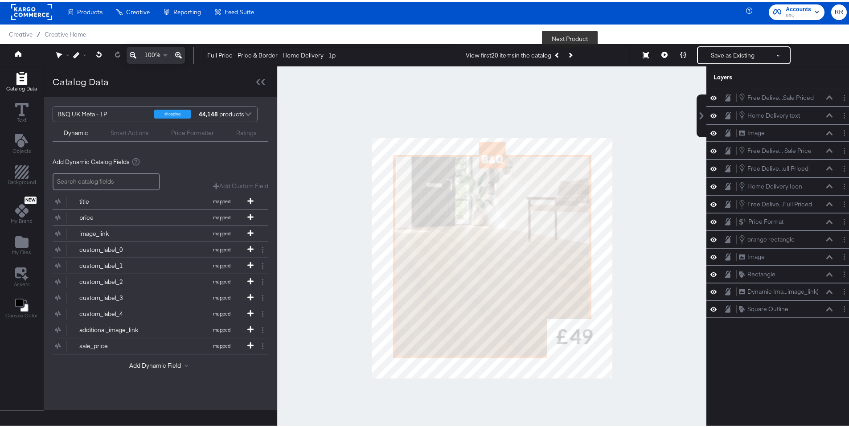
click at [571, 54] on button "Next Product" at bounding box center [570, 53] width 12 height 16
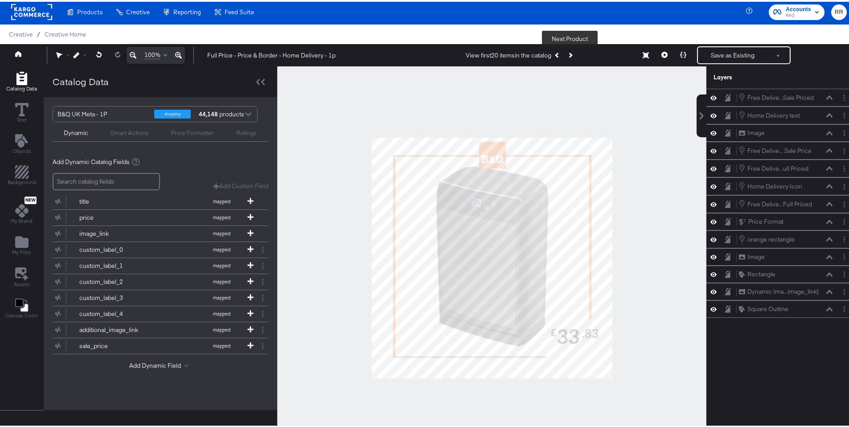
click at [571, 54] on button "Next Product" at bounding box center [570, 53] width 12 height 16
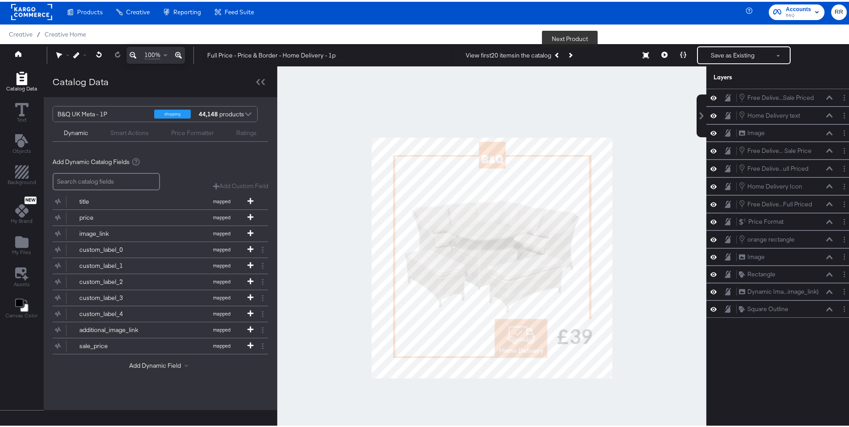
click at [571, 54] on button "Next Product" at bounding box center [570, 53] width 12 height 16
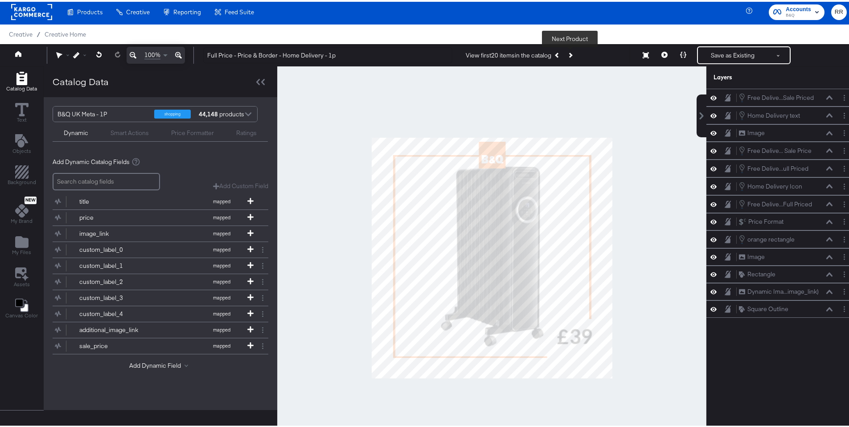
click at [571, 54] on button "Next Product" at bounding box center [570, 53] width 12 height 16
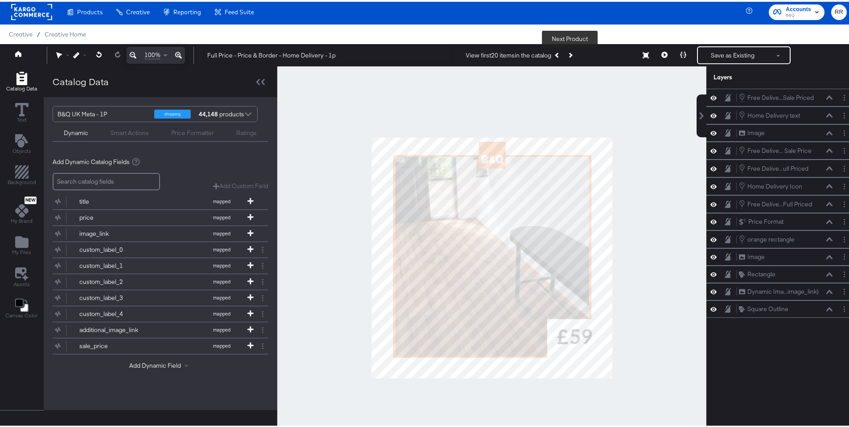
click at [571, 54] on button "Next Product" at bounding box center [570, 53] width 12 height 16
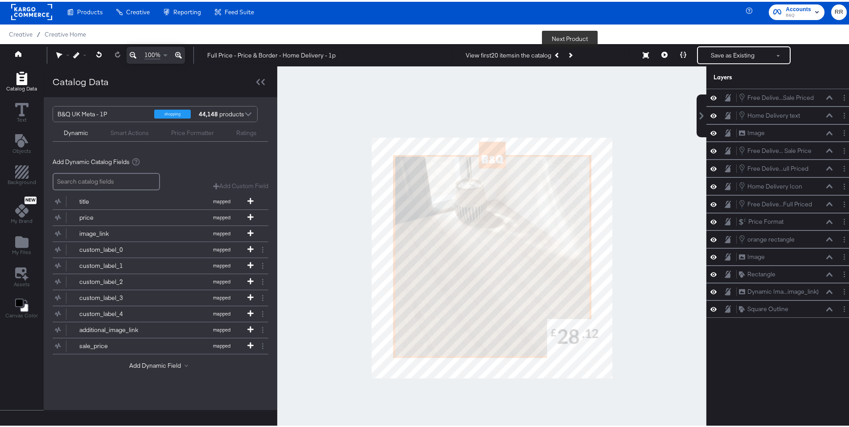
click at [571, 54] on button "Next Product" at bounding box center [570, 53] width 12 height 16
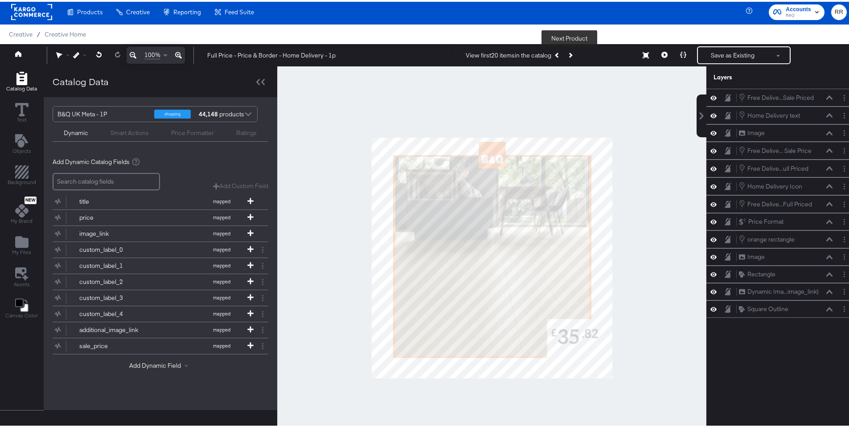
click at [569, 56] on button "Next Product" at bounding box center [570, 53] width 12 height 16
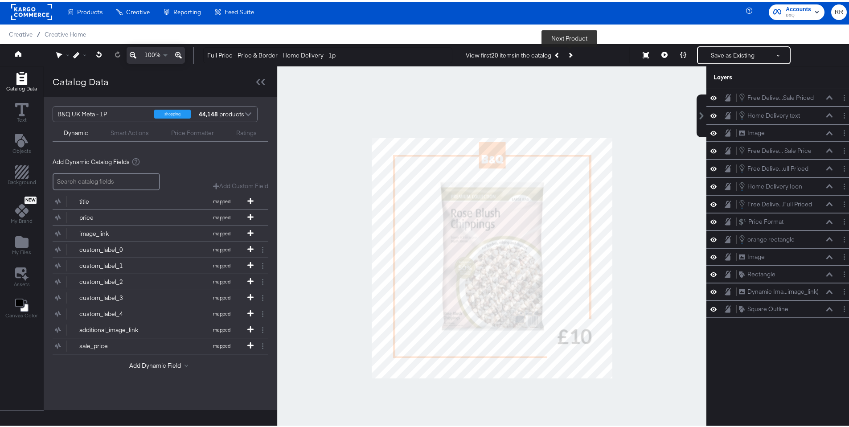
click at [569, 54] on icon "Next Product" at bounding box center [570, 53] width 5 height 5
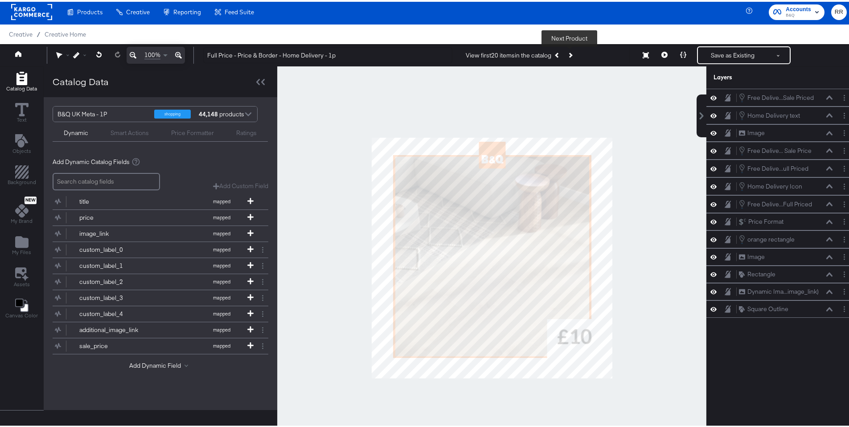
click at [569, 54] on icon "Next Product" at bounding box center [570, 53] width 5 height 5
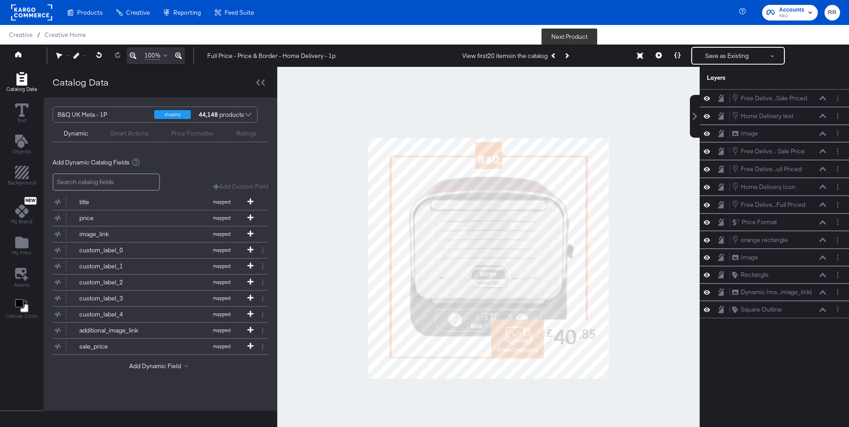
scroll to position [2, 0]
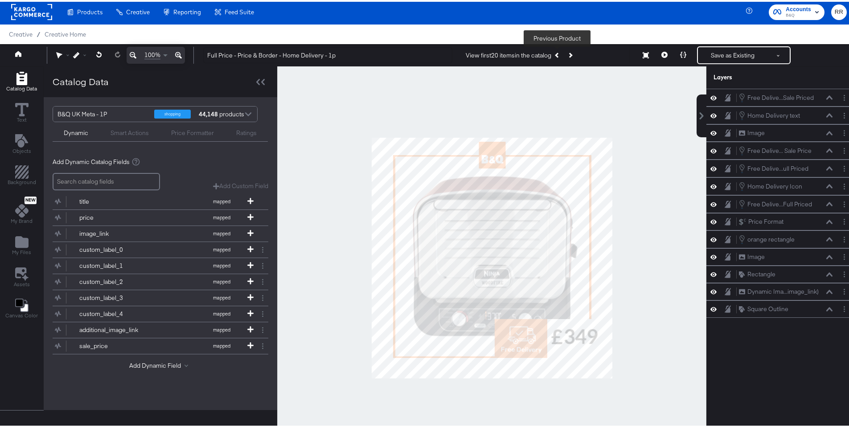
click at [556, 54] on icon "Previous Product" at bounding box center [557, 53] width 5 height 5
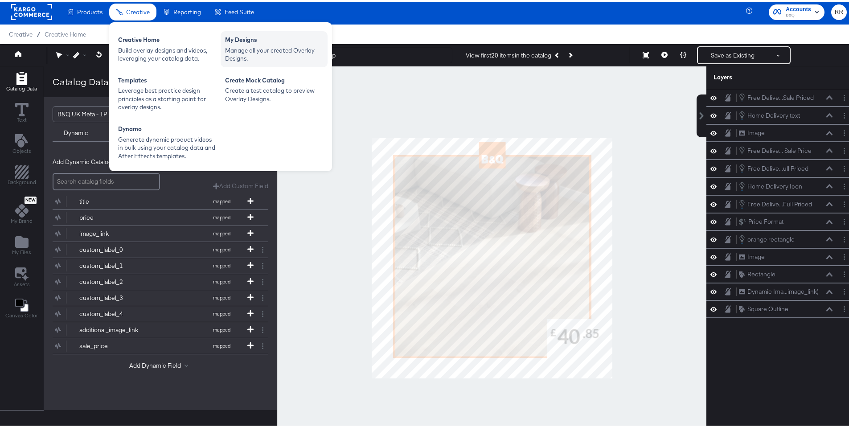
click at [266, 50] on div "Manage all your created Overlay Designs." at bounding box center [274, 53] width 98 height 16
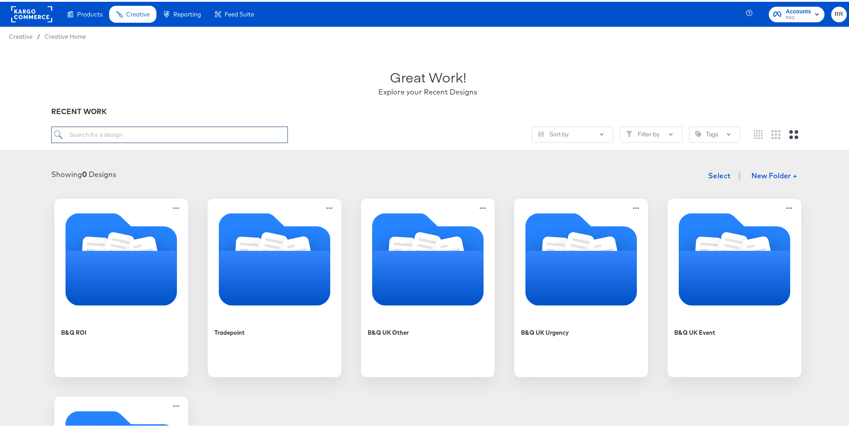
click at [136, 138] on input "search" at bounding box center [169, 133] width 237 height 16
type input "DELIV"
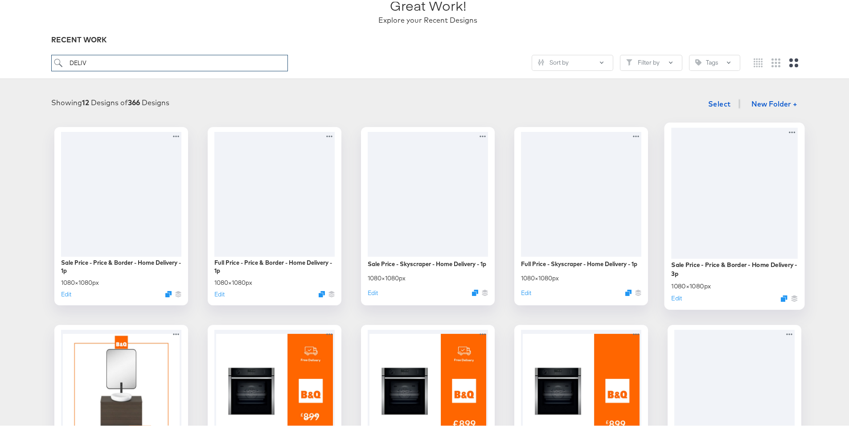
scroll to position [74, 0]
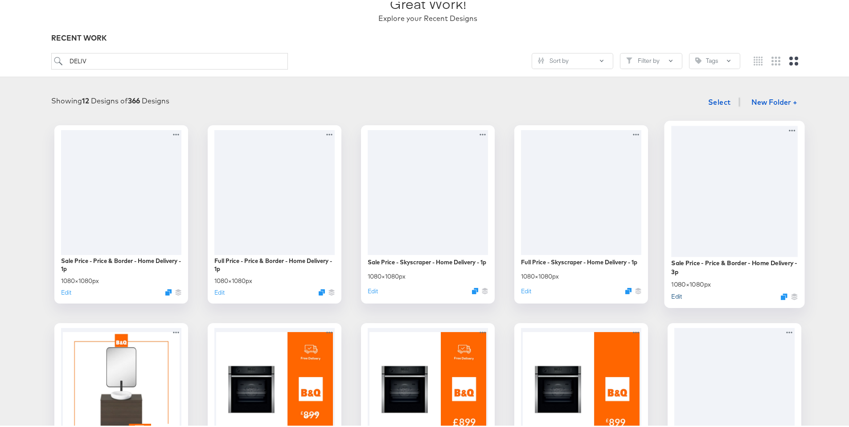
click at [672, 296] on button "Edit" at bounding box center [677, 294] width 11 height 8
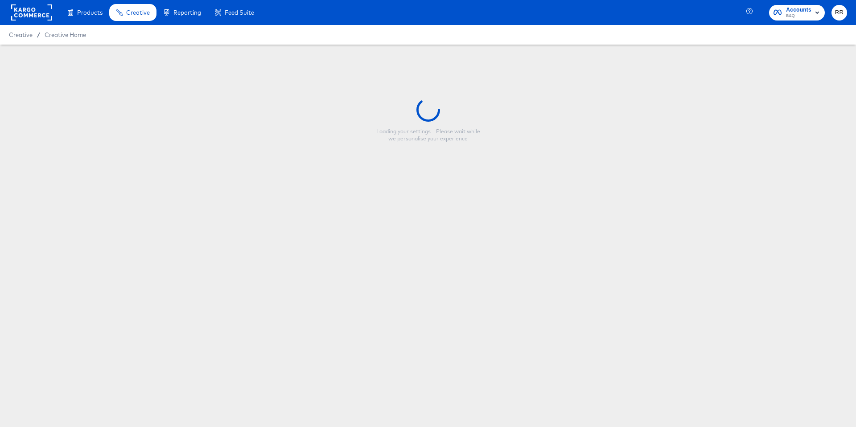
type input "Sale Price - Price & Border - Home Delivery - 3p"
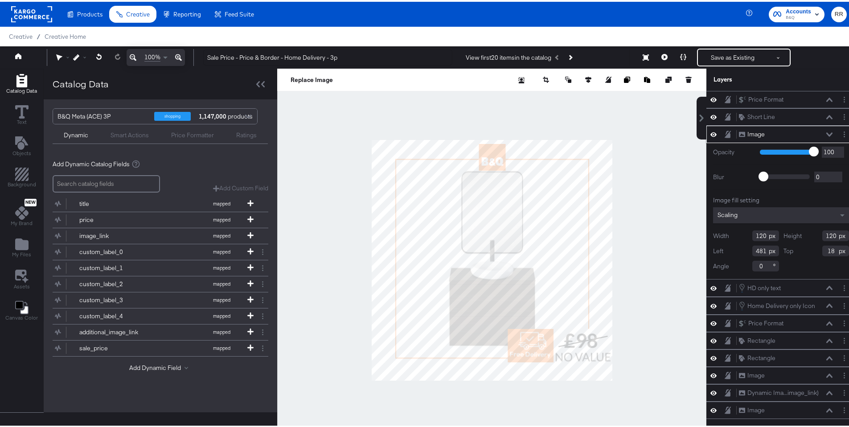
click at [827, 133] on icon at bounding box center [830, 133] width 6 height 4
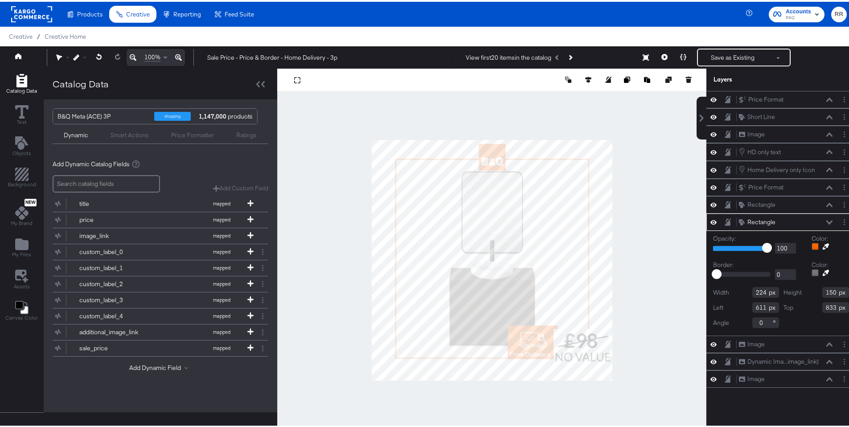
type input "832"
click at [657, 371] on div at bounding box center [491, 258] width 429 height 383
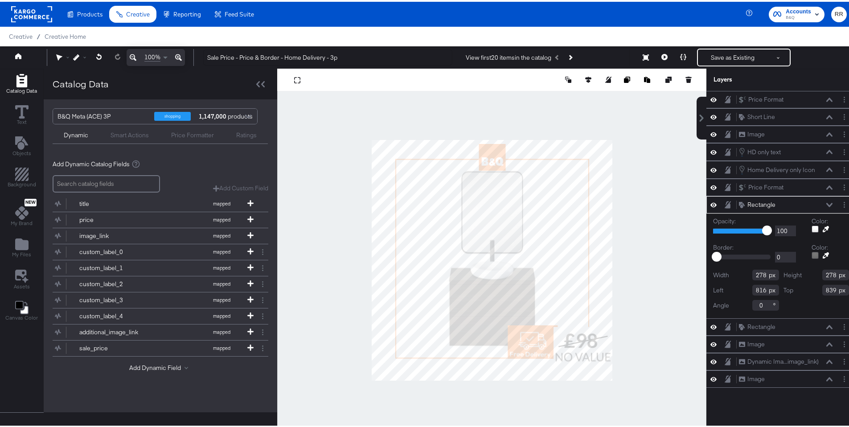
type input "838"
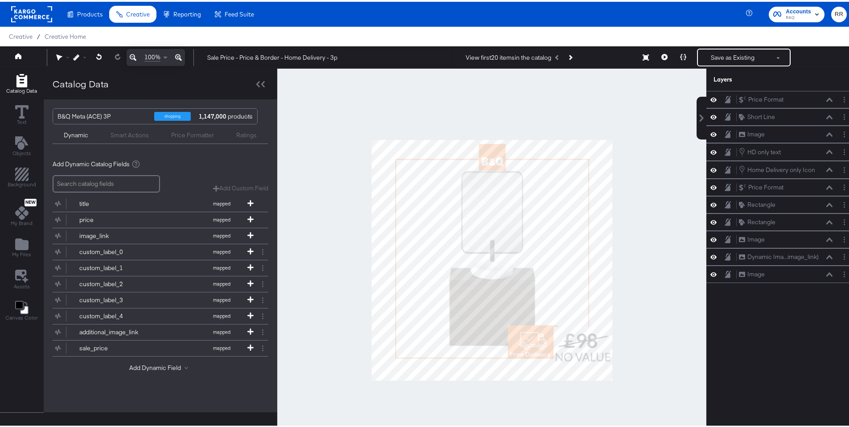
click at [631, 316] on div at bounding box center [491, 258] width 429 height 383
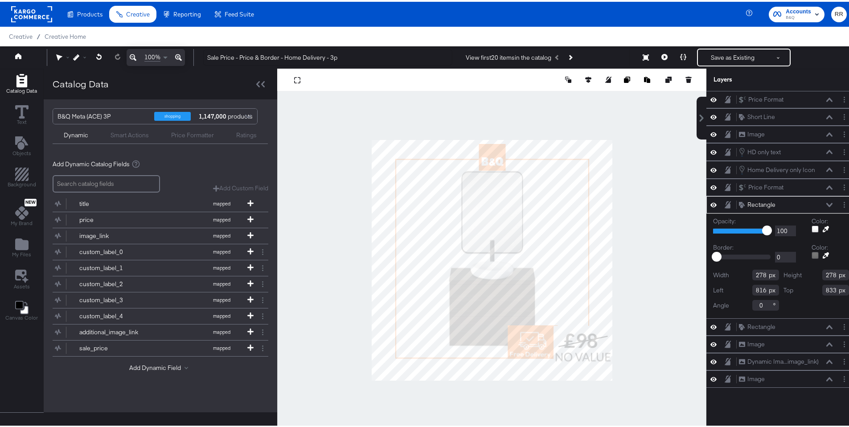
type input "832"
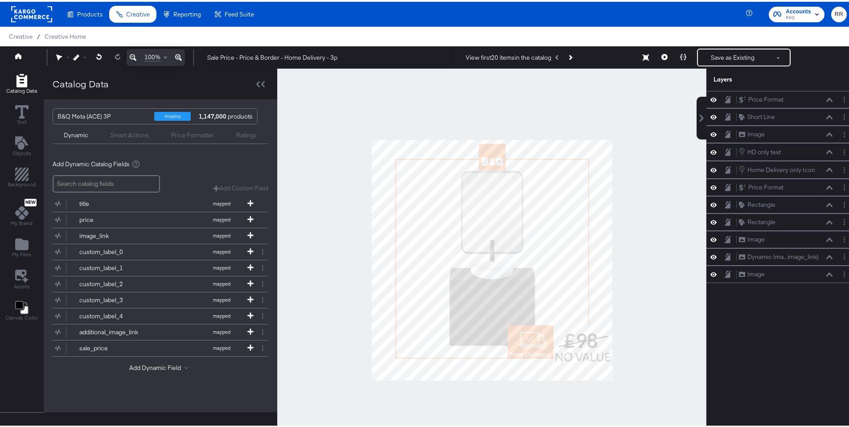
click at [662, 301] on div at bounding box center [491, 258] width 429 height 383
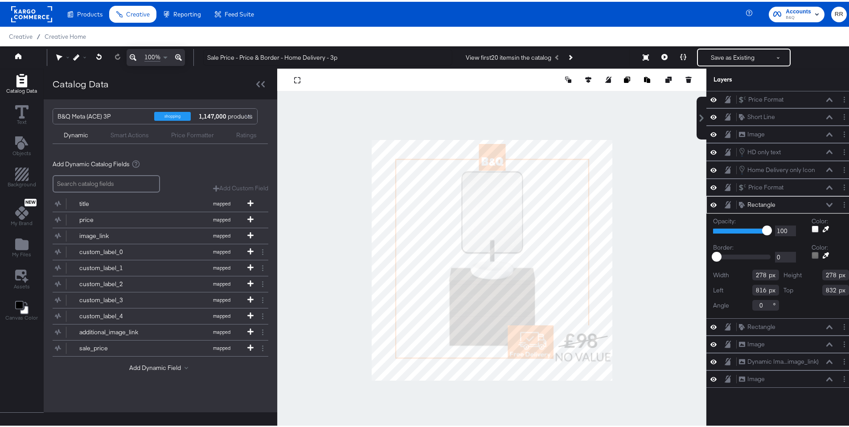
type input "833"
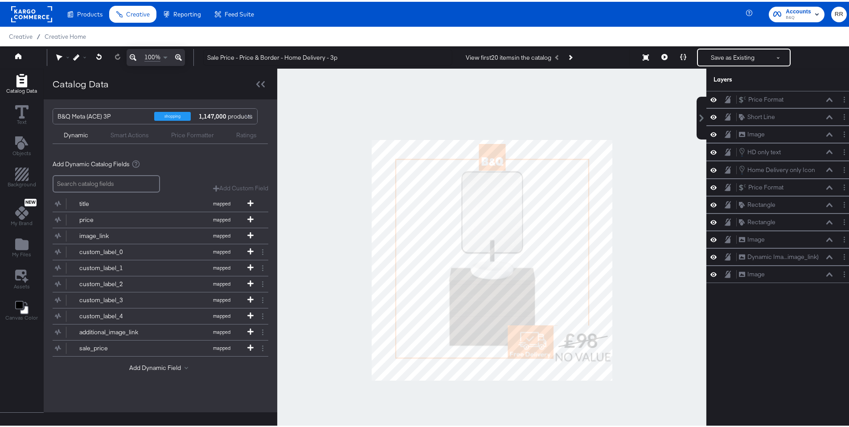
click at [643, 302] on div at bounding box center [491, 258] width 429 height 383
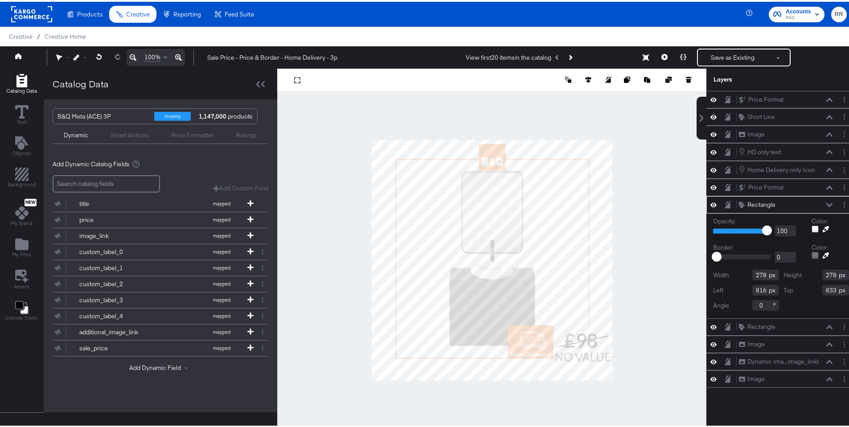
type input "832"
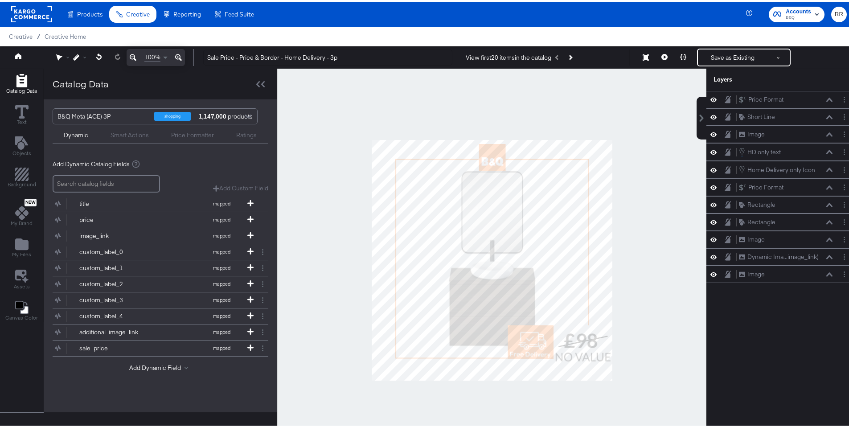
click at [667, 312] on div at bounding box center [491, 258] width 429 height 383
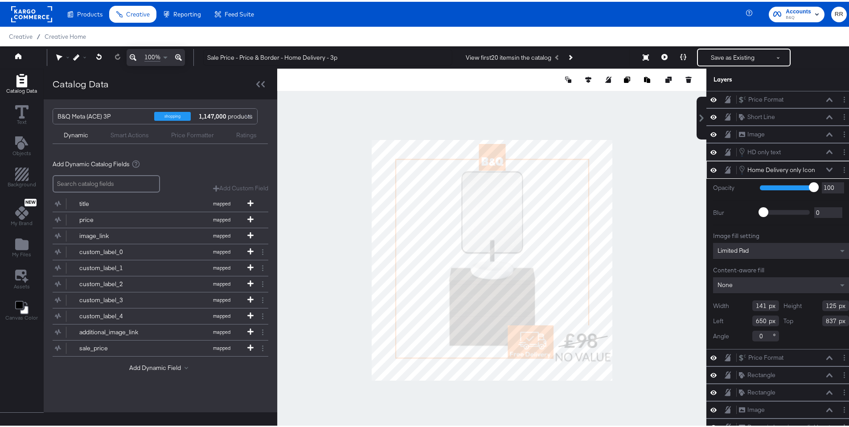
type input "836"
type input "644"
type input "829"
type input "646"
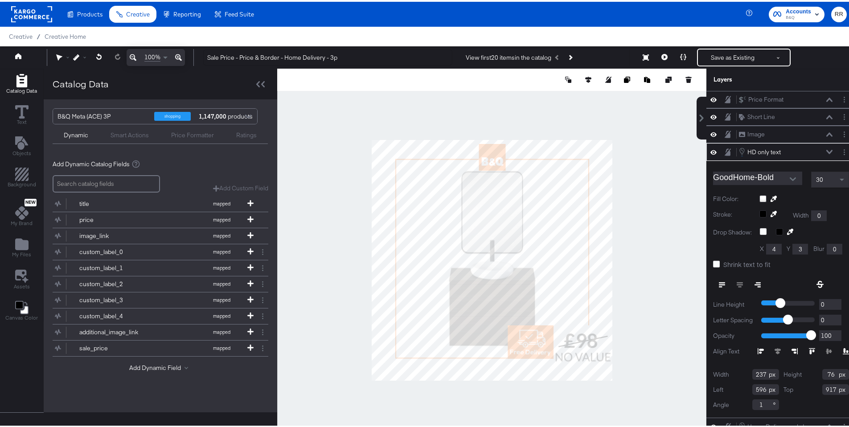
type input "916"
click at [827, 150] on icon at bounding box center [830, 150] width 6 height 4
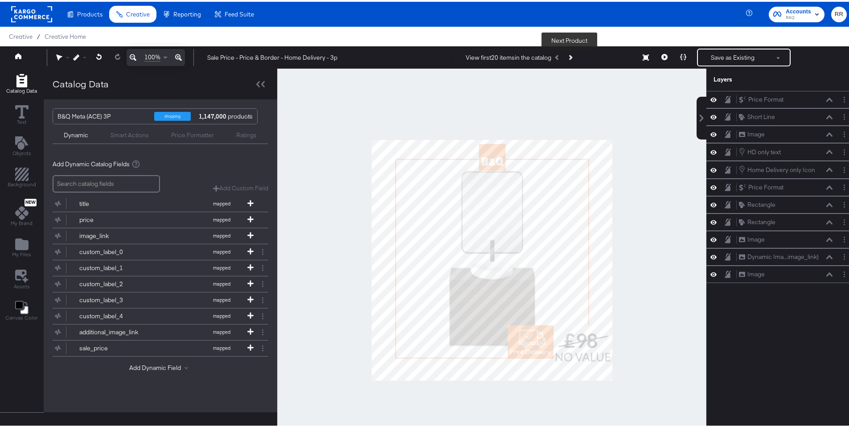
click at [567, 59] on button "Next Product" at bounding box center [570, 56] width 12 height 16
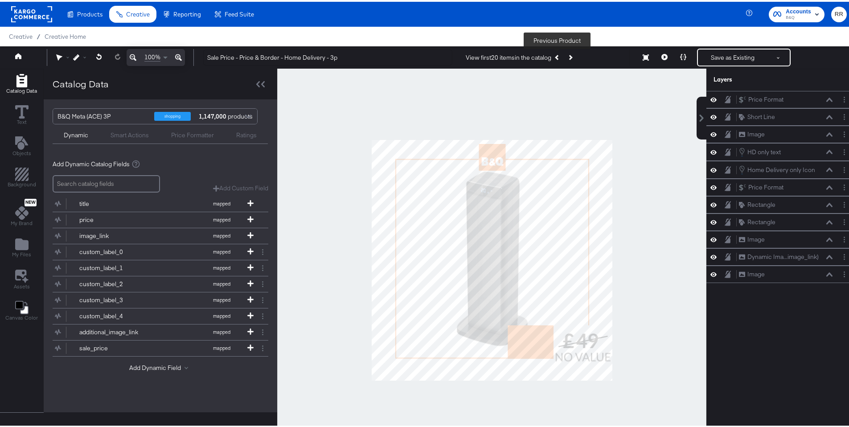
click at [557, 58] on button "Previous Product" at bounding box center [558, 56] width 12 height 16
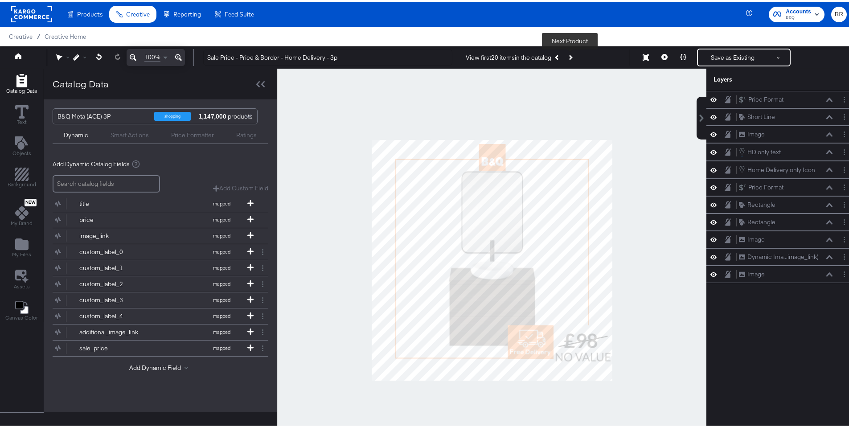
click at [570, 57] on icon "Next Product" at bounding box center [570, 55] width 5 height 5
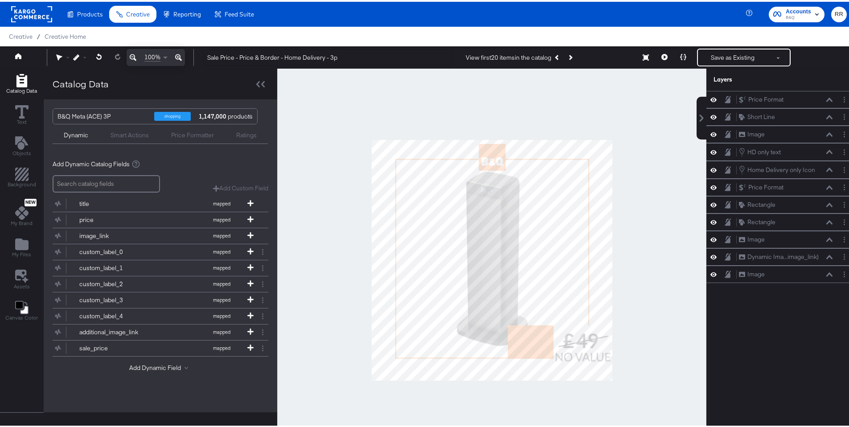
click at [17, 11] on rect at bounding box center [31, 12] width 41 height 16
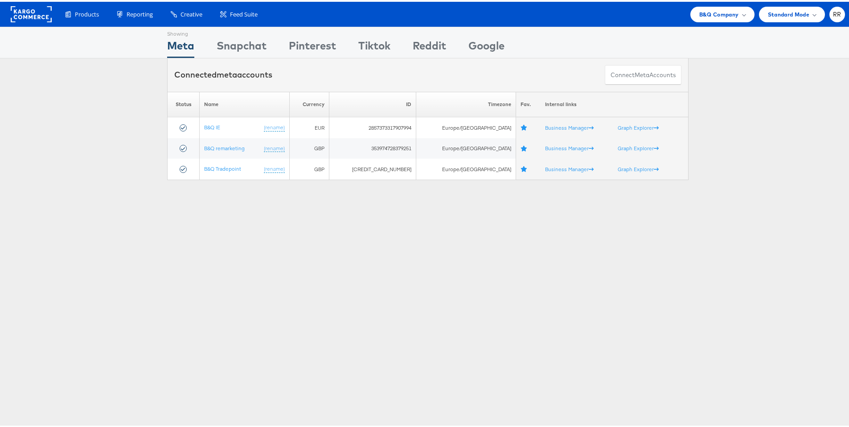
click at [25, 14] on rect at bounding box center [31, 12] width 41 height 16
click at [700, 17] on div "B&Q Company" at bounding box center [723, 13] width 64 height 16
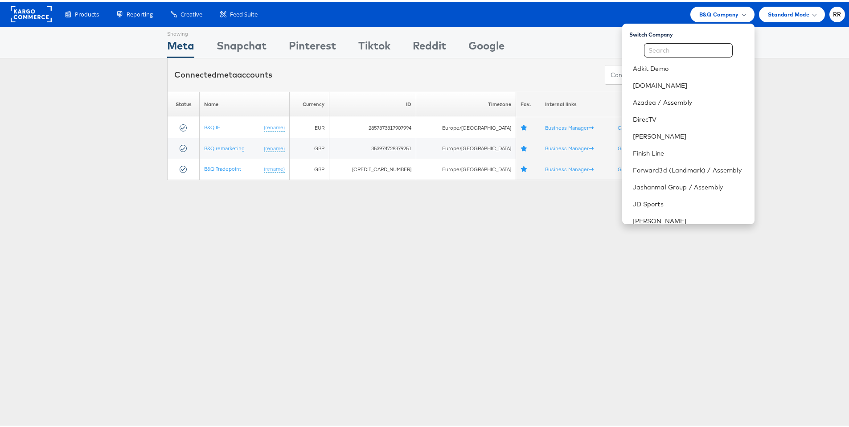
click at [717, 285] on div "Showing Meta Showing [GEOGRAPHIC_DATA] Showing Pinterest Showing Tiktok Showing…" at bounding box center [428, 248] width 856 height 446
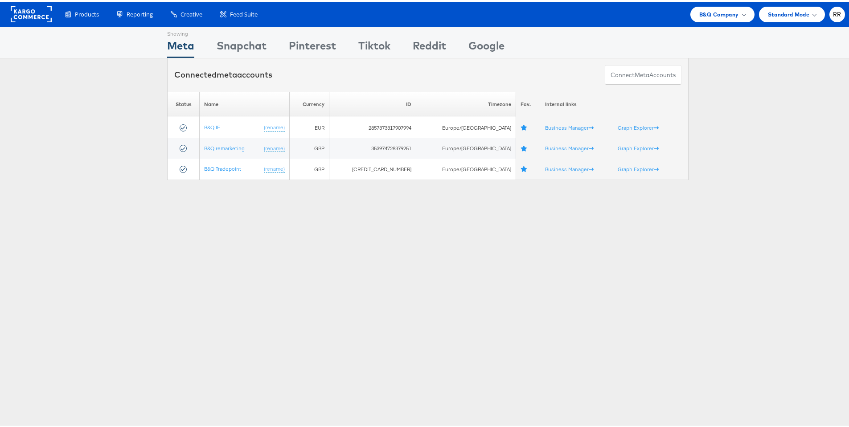
click at [33, 18] on rect at bounding box center [31, 12] width 41 height 16
click at [707, 18] on div "B&Q Company" at bounding box center [723, 13] width 64 height 16
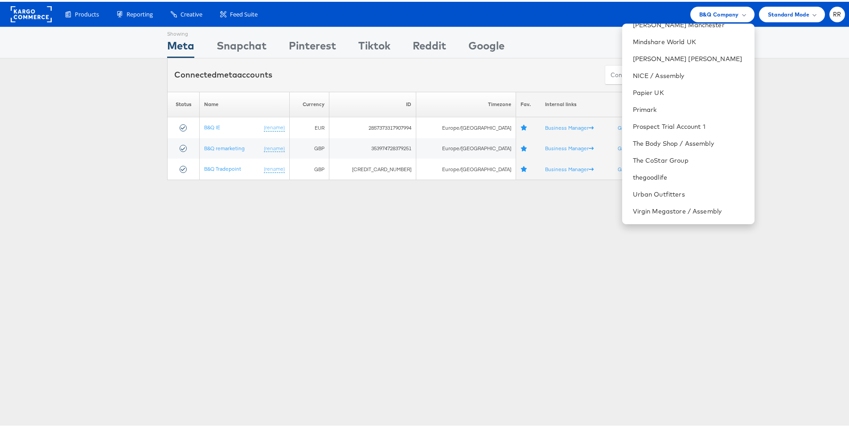
scroll to position [413, 0]
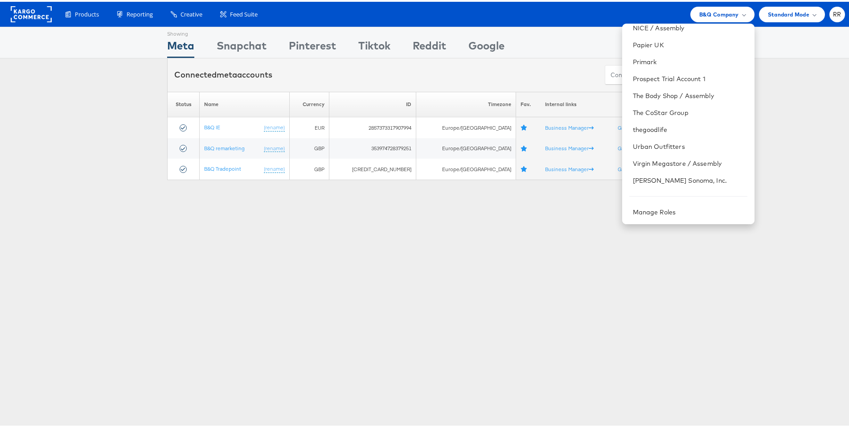
click at [607, 239] on div "Showing Meta Showing [GEOGRAPHIC_DATA] Showing Pinterest Showing Tiktok Showing…" at bounding box center [428, 248] width 856 height 446
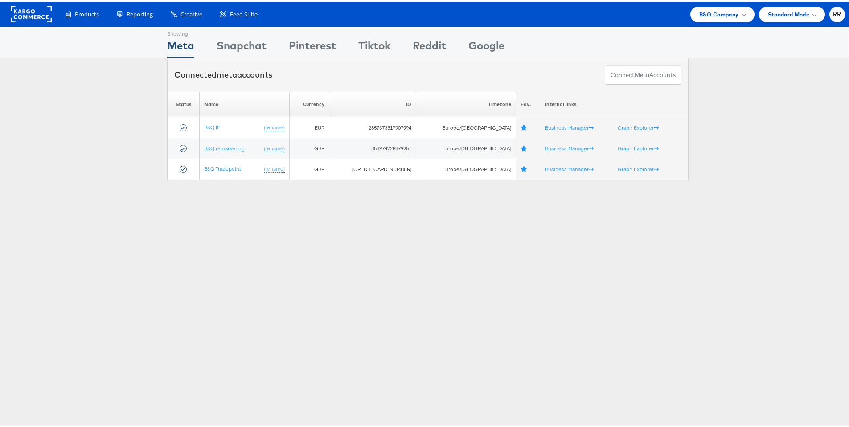
click at [29, 13] on rect at bounding box center [31, 12] width 41 height 16
click at [42, 16] on rect at bounding box center [31, 12] width 41 height 16
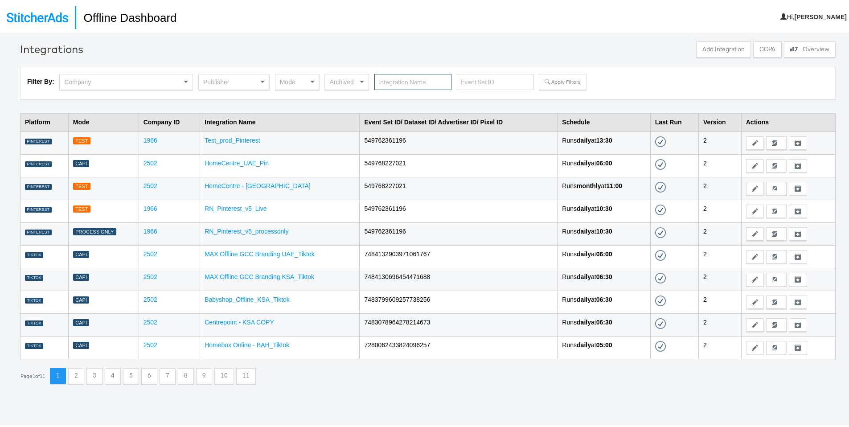
click at [390, 82] on input "text" at bounding box center [413, 80] width 77 height 16
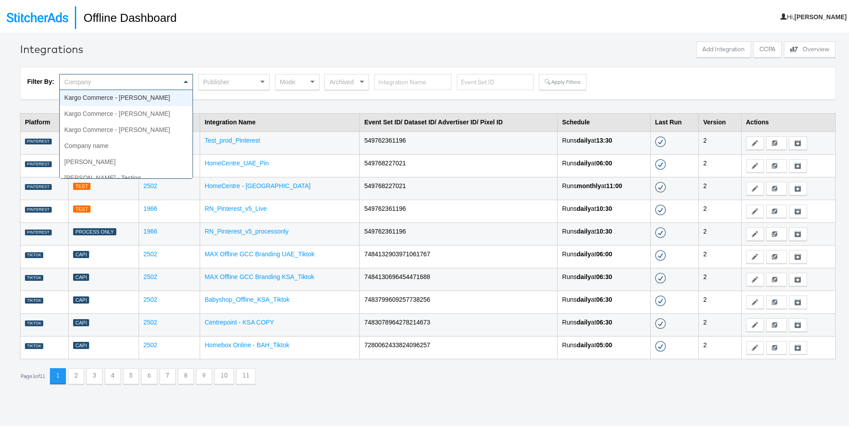
click at [158, 84] on div "Company" at bounding box center [126, 80] width 133 height 15
type input "mind"
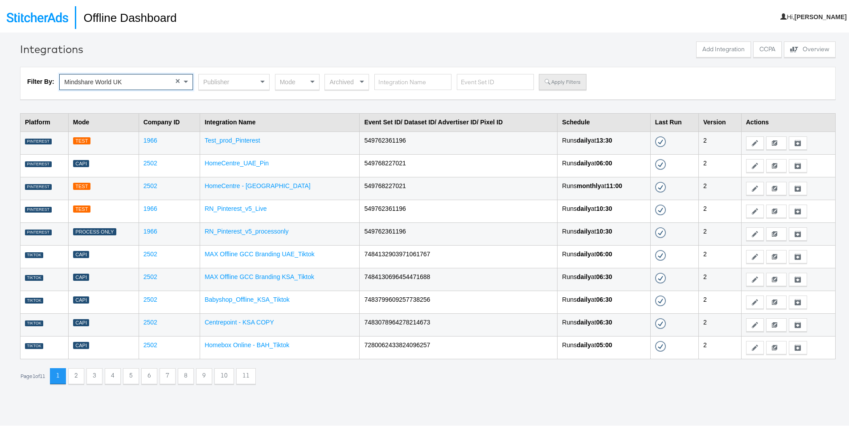
click at [544, 79] on button "Apply Filters" at bounding box center [562, 80] width 47 height 16
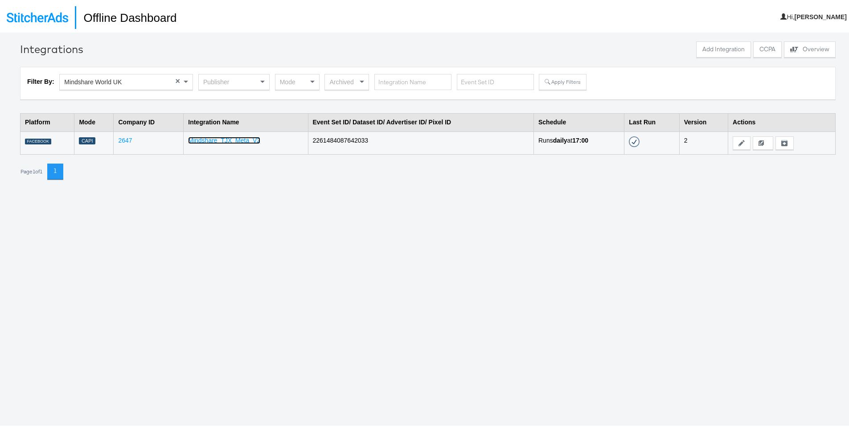
click at [243, 137] on link "Mindshare_TJX_Meta_V2" at bounding box center [224, 138] width 72 height 7
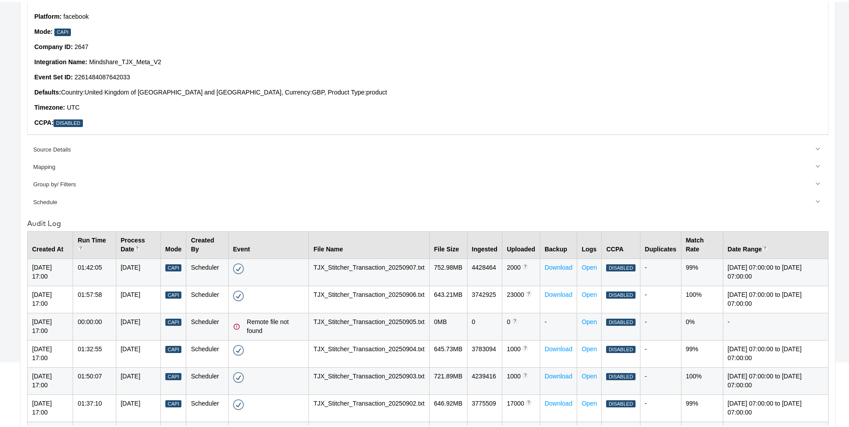
scroll to position [111, 0]
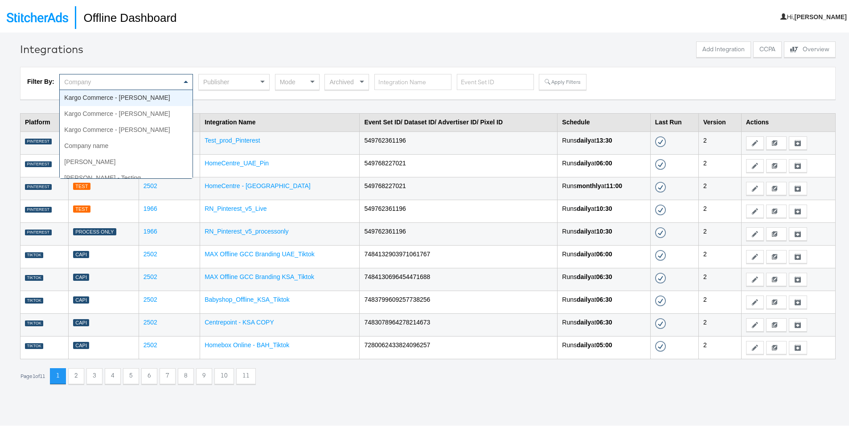
click at [163, 86] on div "Company" at bounding box center [126, 80] width 133 height 15
type input "mind"
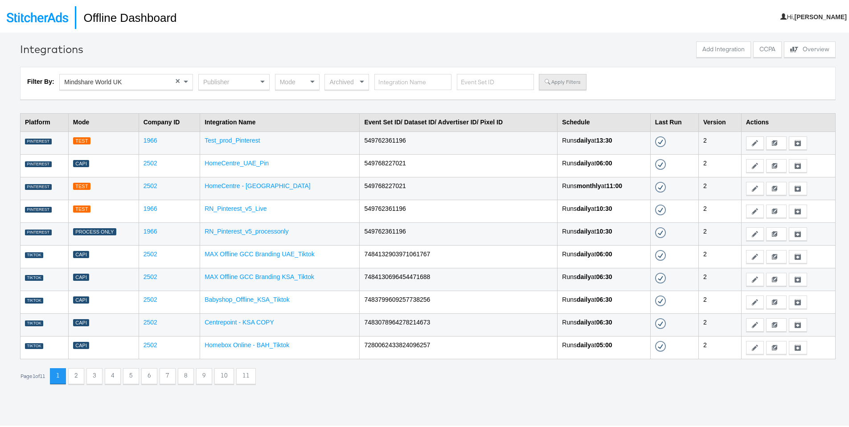
click at [545, 81] on circle at bounding box center [547, 79] width 4 height 4
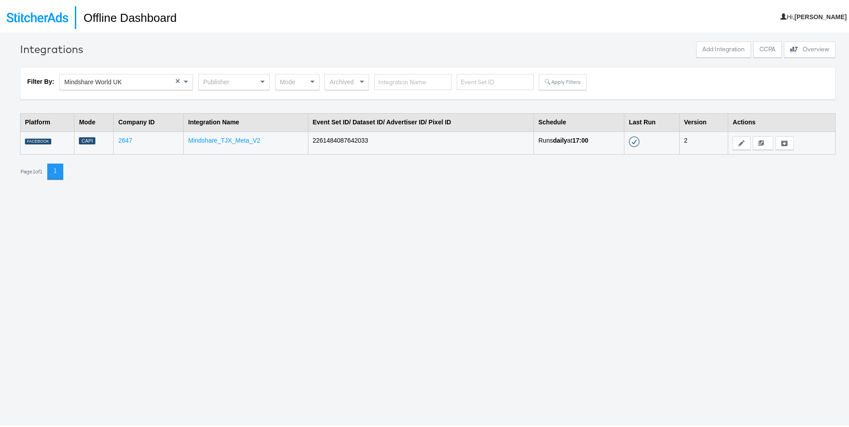
click at [330, 139] on td "2261484087642033" at bounding box center [421, 141] width 226 height 23
copy td "2261484087642033"
click at [462, 204] on div "Integrations Add Integration CCPA Explore activity on the offline processors Ov…" at bounding box center [428, 244] width 856 height 427
click at [217, 140] on link "Mindshare_TJX_Meta_V2" at bounding box center [224, 138] width 72 height 7
